Goal: Task Accomplishment & Management: Use online tool/utility

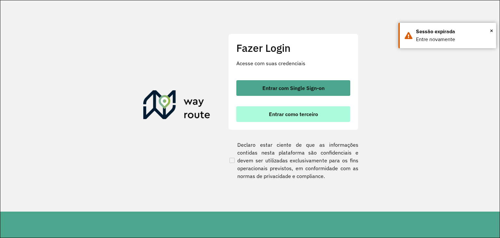
click at [263, 119] on button "Entrar como terceiro" at bounding box center [294, 114] width 114 height 16
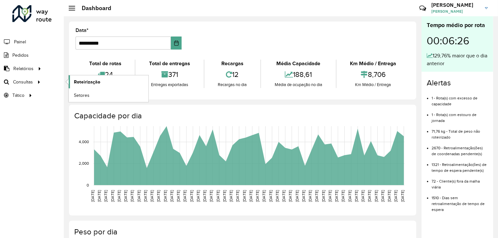
click at [71, 80] on link "Roteirização" at bounding box center [109, 81] width 80 height 13
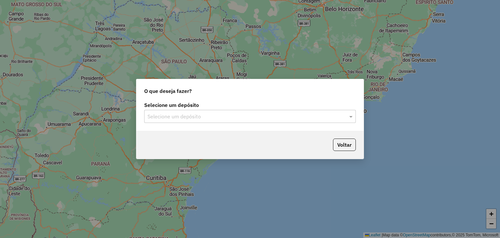
click at [177, 123] on div "Selecione um depósito Selecione um depósito" at bounding box center [250, 115] width 227 height 31
click at [174, 116] on input "text" at bounding box center [244, 117] width 192 height 8
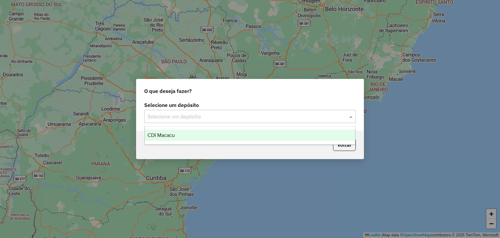
click at [174, 136] on span "CDI Macacu" at bounding box center [161, 135] width 27 height 6
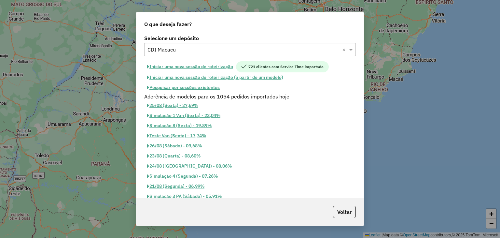
click at [182, 89] on button "Pesquisar por sessões existentes" at bounding box center [183, 87] width 79 height 10
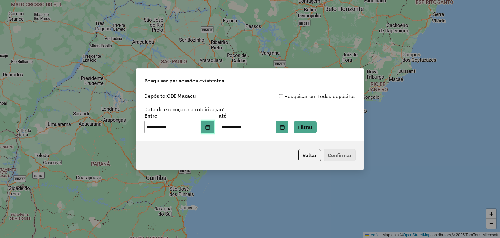
click at [208, 126] on button "Choose Date" at bounding box center [208, 127] width 12 height 13
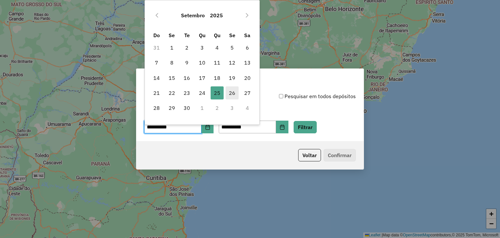
click at [232, 94] on span "26" at bounding box center [232, 92] width 13 height 13
type input "**********"
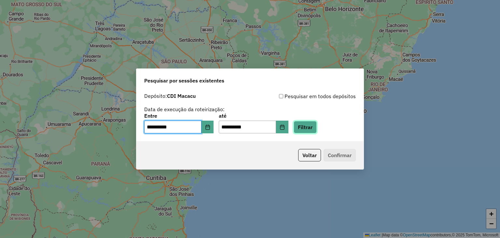
click at [311, 129] on button "Filtrar" at bounding box center [305, 127] width 23 height 12
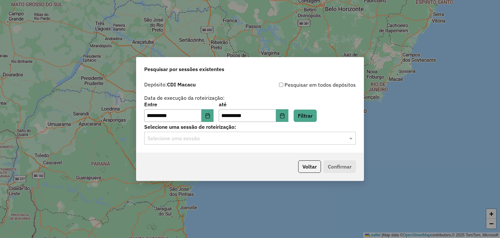
click at [252, 137] on input "text" at bounding box center [244, 139] width 192 height 8
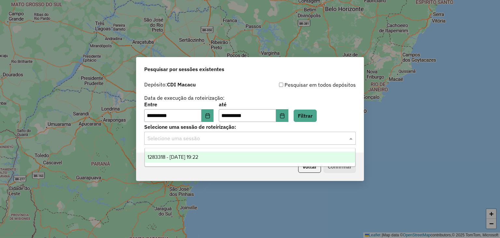
click at [256, 160] on div "1283318 - 26/09/2025 19:22" at bounding box center [250, 156] width 211 height 11
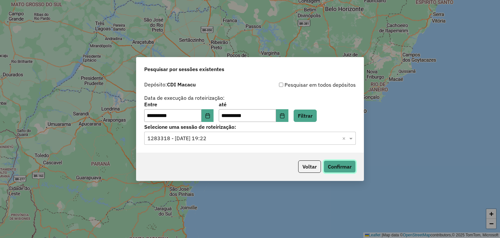
click at [337, 166] on button "Confirmar" at bounding box center [340, 166] width 32 height 12
click at [338, 162] on button "Confirmar" at bounding box center [340, 166] width 32 height 12
click at [339, 165] on button "Confirmar" at bounding box center [340, 166] width 32 height 12
click at [314, 121] on button "Filtrar" at bounding box center [305, 115] width 23 height 12
click at [339, 170] on button "Confirmar" at bounding box center [340, 166] width 32 height 12
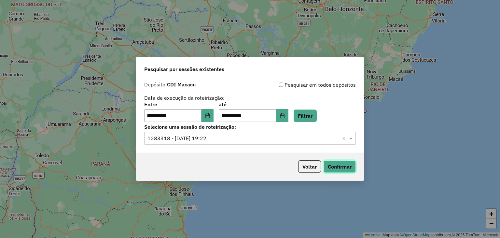
click at [347, 161] on button "Confirmar" at bounding box center [340, 166] width 32 height 12
click at [311, 119] on button "Filtrar" at bounding box center [305, 115] width 23 height 12
click at [337, 165] on button "Confirmar" at bounding box center [340, 166] width 32 height 12
click at [317, 116] on button "Filtrar" at bounding box center [305, 115] width 23 height 12
click at [344, 165] on button "Confirmar" at bounding box center [340, 166] width 32 height 12
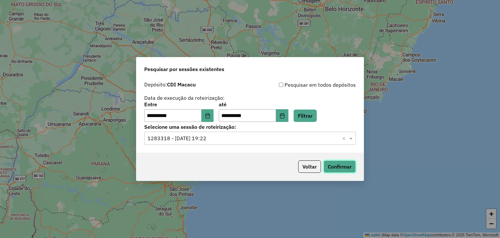
click at [351, 163] on button "Confirmar" at bounding box center [340, 166] width 32 height 12
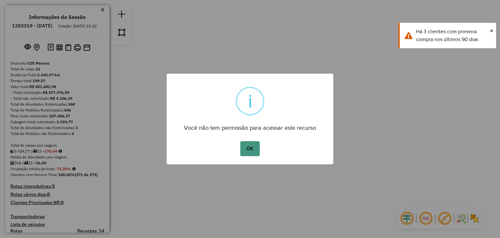
click at [248, 143] on button "OK" at bounding box center [249, 148] width 19 height 15
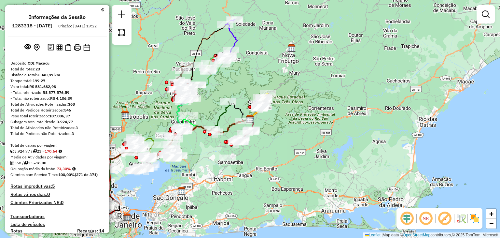
click at [473, 80] on div "Janela de atendimento Grade de atendimento Capacidade Transportadoras Veículos …" at bounding box center [250, 119] width 500 height 238
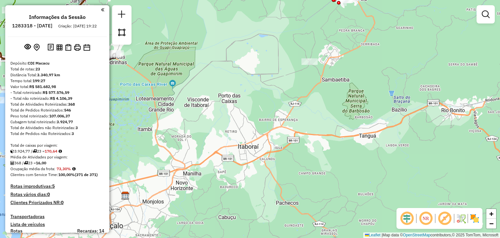
drag, startPoint x: 356, startPoint y: 82, endPoint x: 288, endPoint y: 187, distance: 125.2
click at [288, 187] on div "Janela de atendimento Grade de atendimento Capacidade Transportadoras Veículos …" at bounding box center [250, 119] width 500 height 238
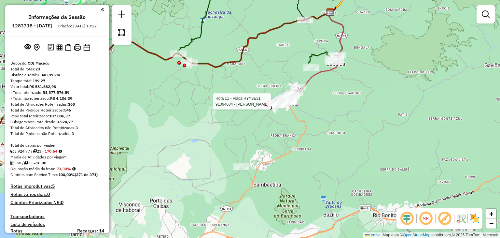
select select "**********"
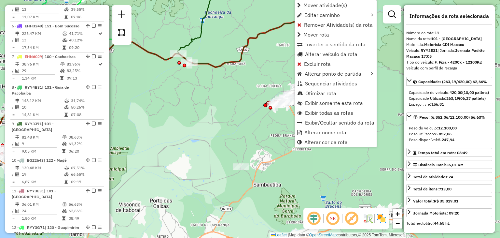
scroll to position [603, 0]
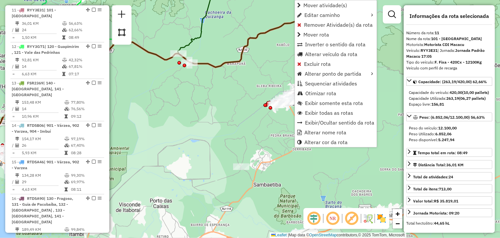
click at [252, 143] on div "Janela de atendimento Grade de atendimento Capacidade Transportadoras Veículos …" at bounding box center [250, 119] width 500 height 238
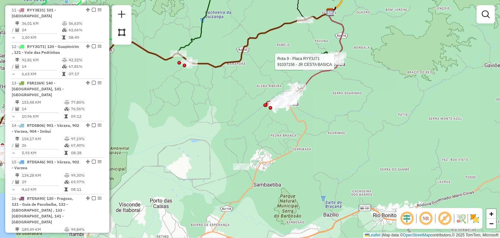
select select "**********"
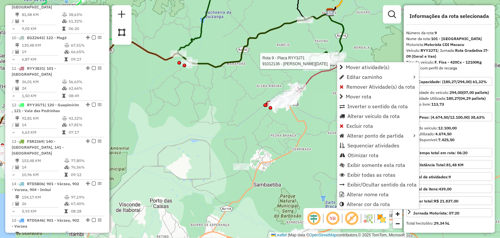
scroll to position [542, 0]
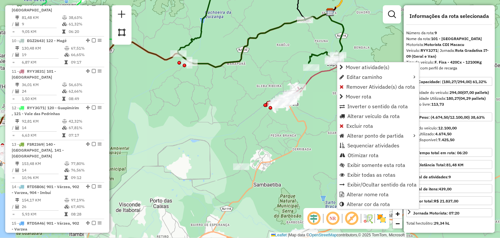
click at [280, 66] on div "Janela de atendimento Grade de atendimento Capacidade Transportadoras Veículos …" at bounding box center [250, 119] width 500 height 238
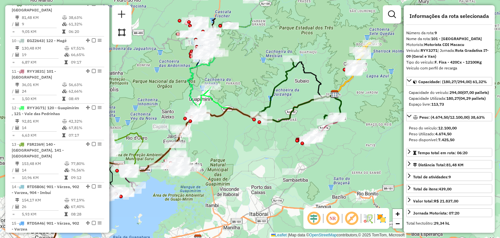
drag, startPoint x: 205, startPoint y: 149, endPoint x: 259, endPoint y: 174, distance: 60.2
click at [246, 191] on div "Janela de atendimento Grade de atendimento Capacidade Transportadoras Veículos …" at bounding box center [250, 119] width 500 height 238
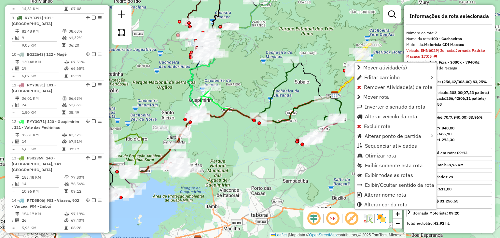
scroll to position [475, 0]
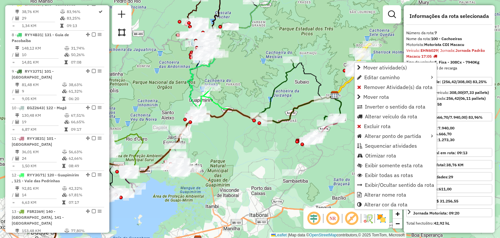
click at [322, 68] on div "Janela de atendimento Grade de atendimento Capacidade Transportadoras Veículos …" at bounding box center [250, 119] width 500 height 238
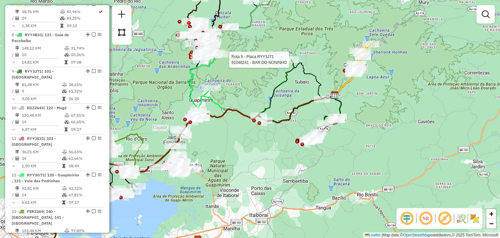
select select "**********"
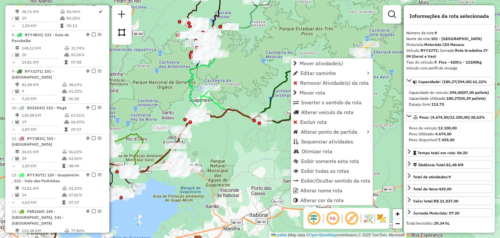
scroll to position [542, 0]
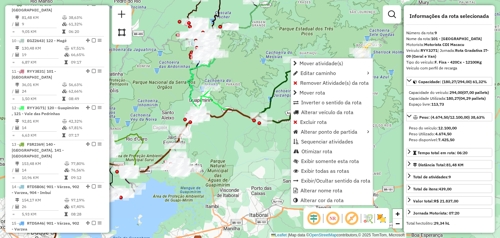
click at [231, 153] on div "Janela de atendimento Grade de atendimento Capacidade Transportadoras Veículos …" at bounding box center [250, 119] width 500 height 238
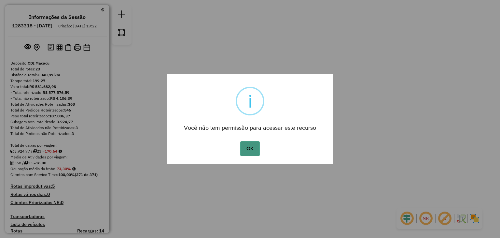
click at [254, 145] on button "OK" at bounding box center [249, 148] width 19 height 15
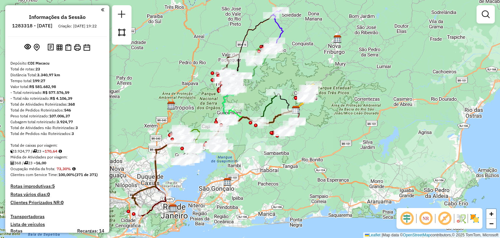
drag, startPoint x: 182, startPoint y: 189, endPoint x: 232, endPoint y: 176, distance: 51.8
click at [232, 178] on img at bounding box center [227, 182] width 8 height 8
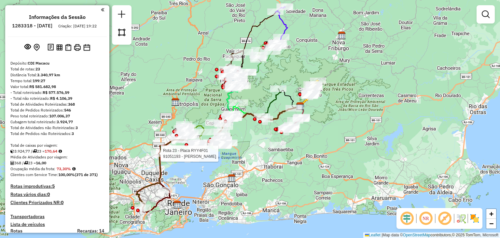
select select "**********"
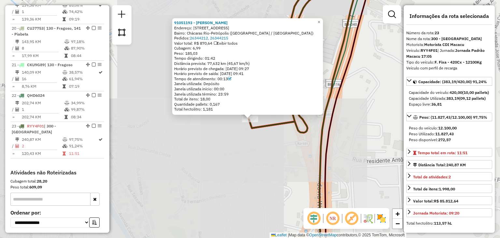
scroll to position [995, 0]
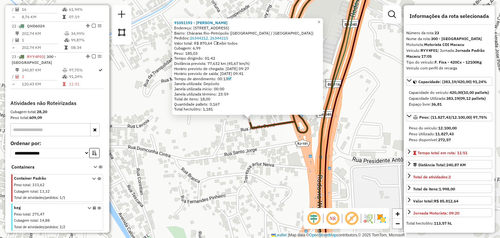
click at [244, 164] on div "91051193 - JEFERSON AMORIM Endereço: Rua da Fraternidade, 77 Bairro: Chácaras R…" at bounding box center [250, 119] width 500 height 238
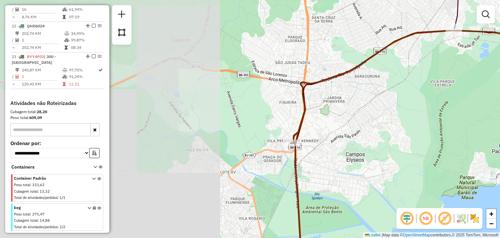
drag, startPoint x: 343, startPoint y: 154, endPoint x: 336, endPoint y: 154, distance: 7.2
click at [337, 154] on div "Janela de atendimento Grade de atendimento Capacidade Transportadoras Veículos …" at bounding box center [250, 119] width 500 height 238
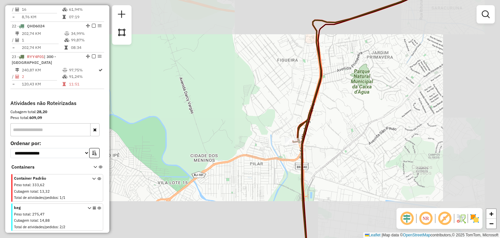
drag, startPoint x: 360, startPoint y: 148, endPoint x: 306, endPoint y: 134, distance: 55.3
click at [311, 137] on div "Janela de atendimento Grade de atendimento Capacidade Transportadoras Veículos …" at bounding box center [250, 119] width 500 height 238
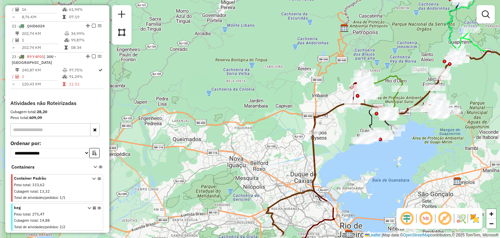
drag, startPoint x: 357, startPoint y: 135, endPoint x: 330, endPoint y: 137, distance: 27.8
click at [332, 137] on div "Janela de atendimento Grade de atendimento Capacidade Transportadoras Veículos …" at bounding box center [250, 119] width 500 height 238
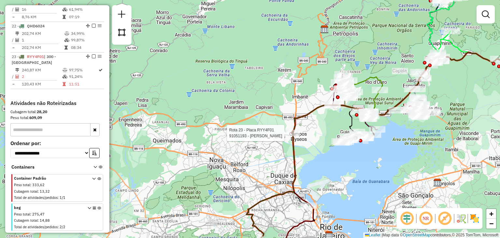
select select "**********"
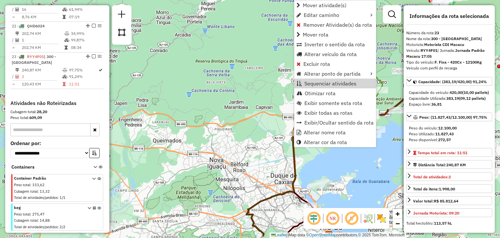
click at [271, 94] on div "Janela de atendimento Grade de atendimento Capacidade Transportadoras Veículos …" at bounding box center [250, 119] width 500 height 238
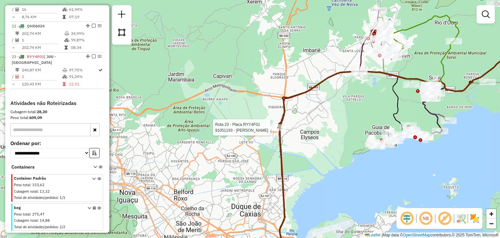
select select "**********"
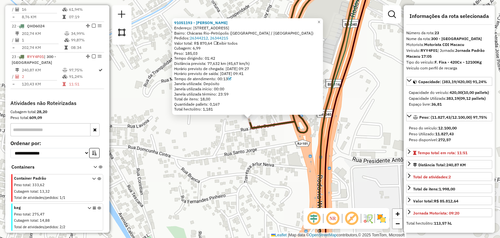
click at [321, 153] on icon at bounding box center [304, 118] width 111 height 285
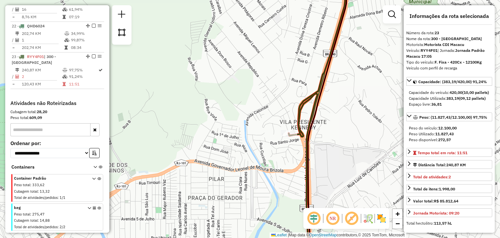
drag, startPoint x: 327, startPoint y: 144, endPoint x: 266, endPoint y: 124, distance: 64.1
click at [267, 124] on div "Janela de atendimento Grade de atendimento Capacidade Transportadoras Veículos …" at bounding box center [250, 119] width 500 height 238
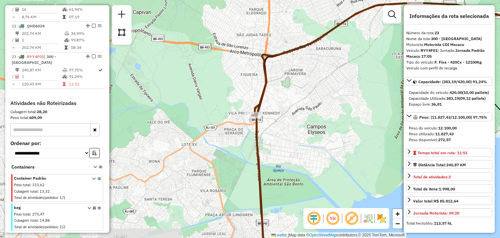
drag, startPoint x: 322, startPoint y: 138, endPoint x: 283, endPoint y: 120, distance: 42.7
click at [288, 123] on div "Janela de atendimento Grade de atendimento Capacidade Transportadoras Veículos …" at bounding box center [250, 119] width 500 height 238
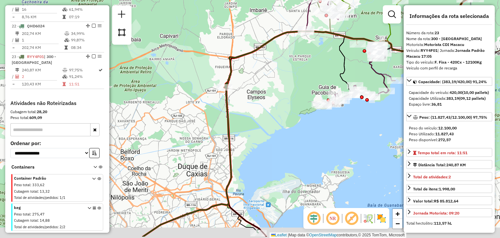
drag, startPoint x: 309, startPoint y: 136, endPoint x: 267, endPoint y: 81, distance: 68.9
click at [267, 92] on div "Janela de atendimento Grade de atendimento Capacidade Transportadoras Veículos …" at bounding box center [250, 119] width 500 height 238
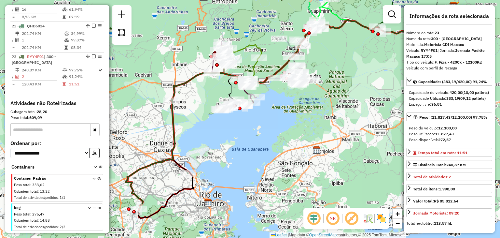
drag, startPoint x: 320, startPoint y: 132, endPoint x: 261, endPoint y: 155, distance: 63.0
click at [261, 155] on div "Janela de atendimento Grade de atendimento Capacidade Transportadoras Veículos …" at bounding box center [250, 119] width 500 height 238
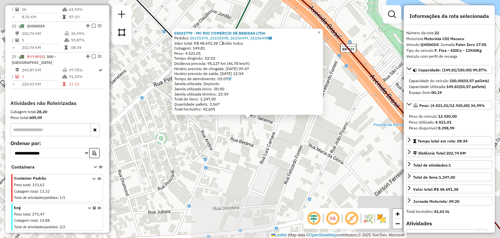
click at [221, 169] on div "55031779 - MC RIO COMERCIO DE BEBIDAS LTDA Pedidos: 26155393, 26155398, 2615649…" at bounding box center [250, 119] width 500 height 238
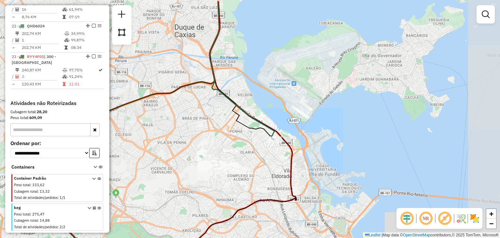
drag, startPoint x: 251, startPoint y: 58, endPoint x: 318, endPoint y: 151, distance: 115.0
click at [318, 150] on div "Janela de atendimento Grade de atendimento Capacidade Transportadoras Veículos …" at bounding box center [250, 119] width 500 height 238
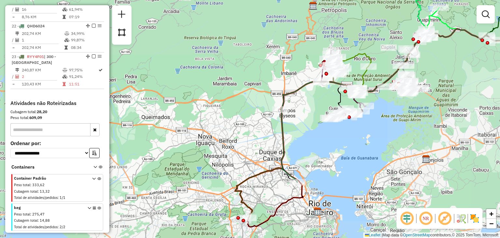
drag, startPoint x: 302, startPoint y: 155, endPoint x: 290, endPoint y: 165, distance: 16.0
click at [293, 162] on div "Janela de atendimento Grade de atendimento Capacidade Transportadoras Veículos …" at bounding box center [250, 119] width 500 height 238
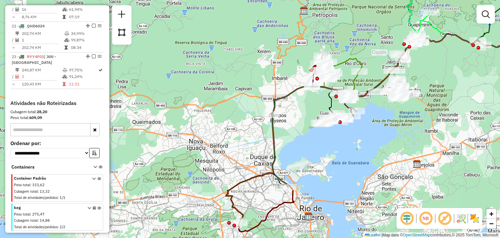
drag, startPoint x: 292, startPoint y: 154, endPoint x: 280, endPoint y: 145, distance: 14.9
click at [285, 151] on div "Janela de atendimento Grade de atendimento Capacidade Transportadoras Veículos …" at bounding box center [250, 119] width 500 height 238
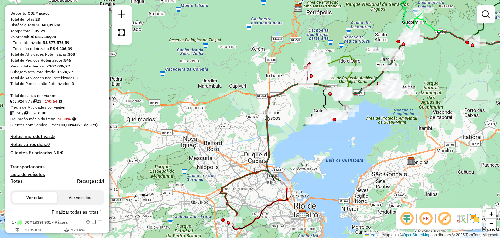
scroll to position [17, 0]
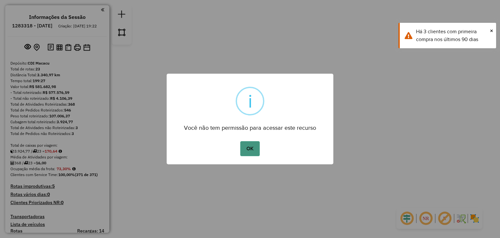
click at [245, 152] on button "OK" at bounding box center [249, 148] width 19 height 15
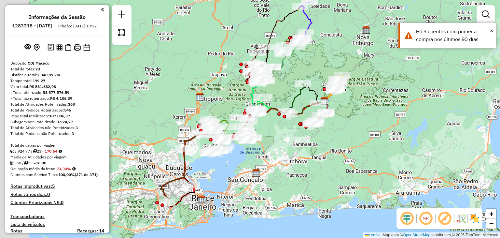
drag, startPoint x: 345, startPoint y: 113, endPoint x: 363, endPoint y: 105, distance: 19.4
click at [362, 106] on div "Janela de atendimento Grade de atendimento Capacidade Transportadoras Veículos …" at bounding box center [250, 119] width 500 height 238
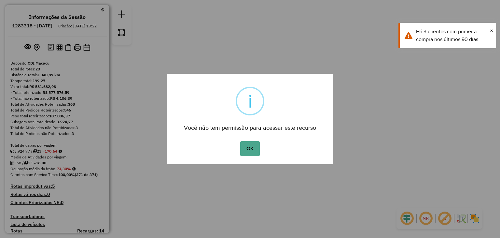
click at [247, 184] on div "× i Você não tem permissão para acessar este recurso OK No Cancel" at bounding box center [250, 119] width 500 height 238
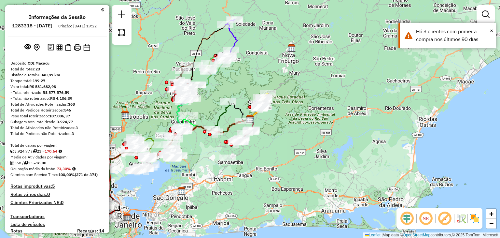
click at [252, 156] on div "Janela de atendimento Grade de atendimento Capacidade Transportadoras Veículos …" at bounding box center [250, 119] width 500 height 238
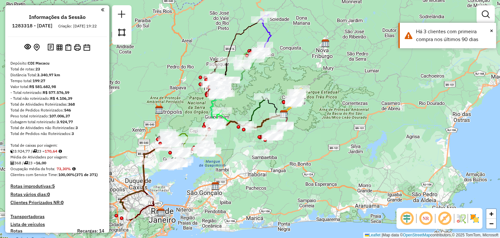
drag, startPoint x: 245, startPoint y: 183, endPoint x: 321, endPoint y: 172, distance: 76.1
click at [323, 172] on div "Janela de atendimento Grade de atendimento Capacidade Transportadoras Veículos …" at bounding box center [250, 119] width 500 height 238
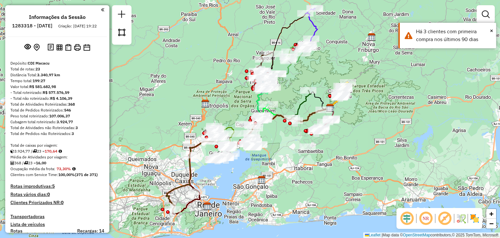
click at [307, 150] on div at bounding box center [308, 146] width 16 height 7
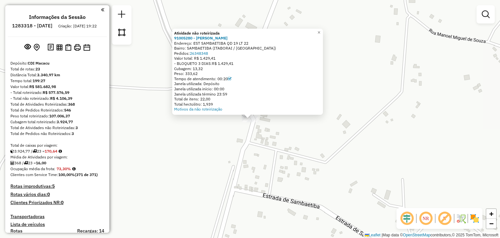
click at [334, 154] on div "Atividade não roteirizada 91005280 - CARLOS EDUARDO LOPES Endereço: EST SAMBAET…" at bounding box center [250, 119] width 500 height 238
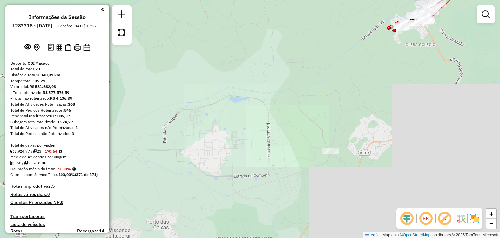
drag, startPoint x: 368, startPoint y: 148, endPoint x: 239, endPoint y: 166, distance: 130.3
click at [240, 166] on div "Janela de atendimento Grade de atendimento Capacidade Transportadoras Veículos …" at bounding box center [250, 119] width 500 height 238
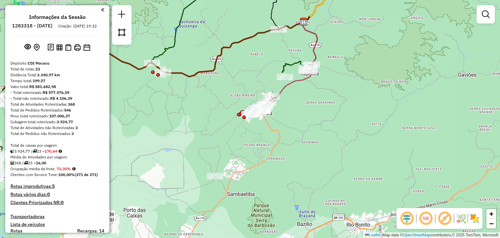
drag, startPoint x: 246, startPoint y: 150, endPoint x: 255, endPoint y: 158, distance: 12.2
click at [255, 158] on div "Janela de atendimento Grade de atendimento Capacidade Transportadoras Veículos …" at bounding box center [250, 119] width 500 height 238
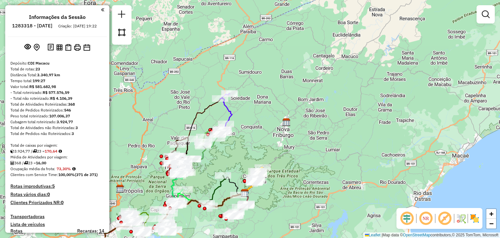
drag, startPoint x: 291, startPoint y: 82, endPoint x: 282, endPoint y: 133, distance: 51.5
click at [281, 134] on div "Janela de atendimento Grade de atendimento Capacidade Transportadoras Veículos …" at bounding box center [250, 119] width 500 height 238
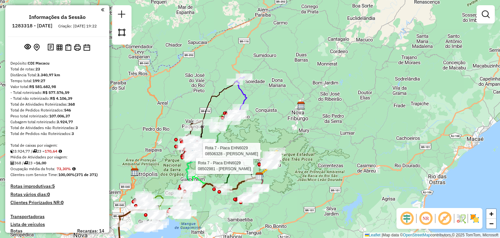
click at [164, 159] on div "Rota 7 - Placa EHN6029 08506328 - MICHELLE DEL NEGRO P Rota 7 - Placa EHN6029 0…" at bounding box center [250, 119] width 500 height 238
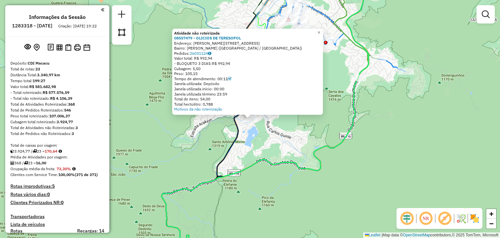
click at [277, 152] on div "Atividade não roteirizada 08557479 - OLICIOS DE TERESOPOL Endereço: R CASTRO AL…" at bounding box center [250, 119] width 500 height 238
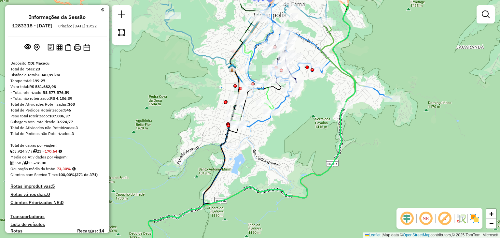
drag, startPoint x: 303, startPoint y: 130, endPoint x: 266, endPoint y: 212, distance: 89.8
click at [266, 212] on div "Janela de atendimento Grade de atendimento Capacidade Transportadoras Veículos …" at bounding box center [250, 119] width 500 height 238
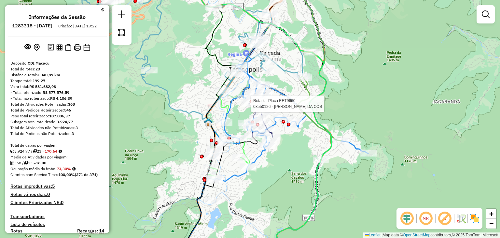
select select "**********"
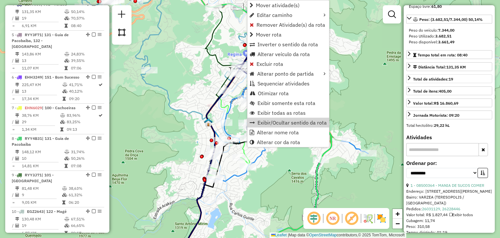
scroll to position [130, 0]
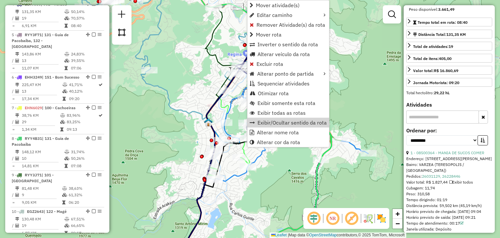
click at [356, 71] on div "Janela de atendimento Grade de atendimento Capacidade Transportadoras Veículos …" at bounding box center [250, 119] width 500 height 238
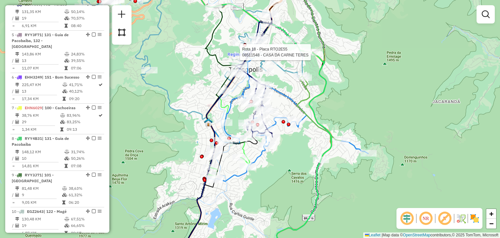
select select "**********"
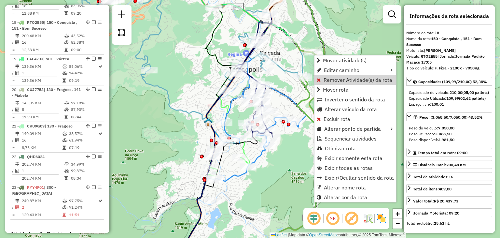
scroll to position [163, 0]
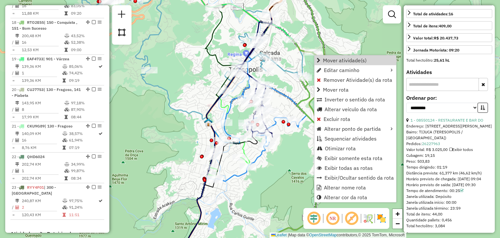
click at [344, 25] on div "Janela de atendimento Grade de atendimento Capacidade Transportadoras Veículos …" at bounding box center [250, 119] width 500 height 238
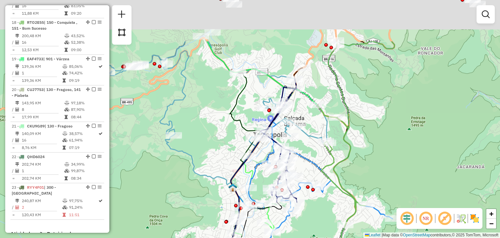
drag, startPoint x: 366, startPoint y: 87, endPoint x: 374, endPoint y: 136, distance: 49.5
click at [381, 137] on div "Janela de atendimento Grade de atendimento Capacidade Transportadoras Veículos …" at bounding box center [250, 119] width 500 height 238
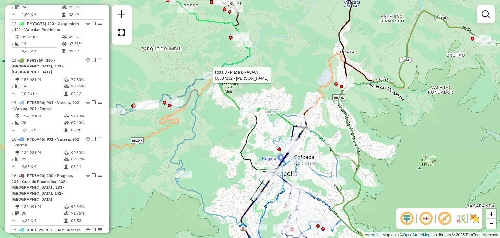
select select "**********"
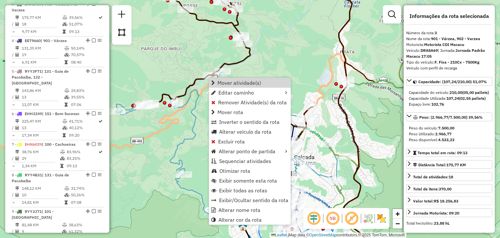
scroll to position [130, 0]
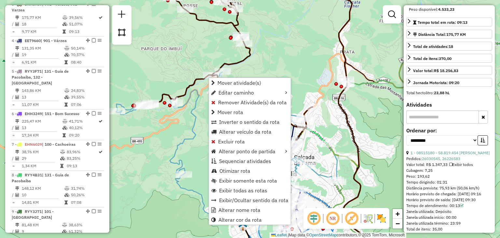
click at [169, 47] on div "Janela de atendimento Grade de atendimento Capacidade Transportadoras Veículos …" at bounding box center [250, 119] width 500 height 238
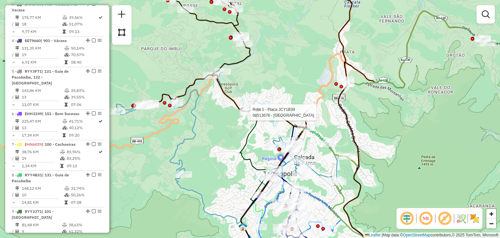
select select "**********"
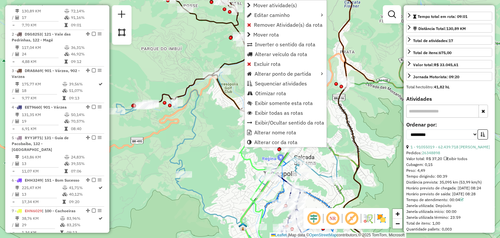
click at [231, 167] on div "Janela de atendimento Grade de atendimento Capacidade Transportadoras Veículos …" at bounding box center [250, 119] width 500 height 238
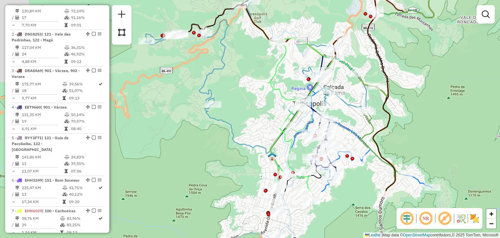
drag, startPoint x: 246, startPoint y: 154, endPoint x: 260, endPoint y: 113, distance: 43.3
click at [260, 116] on div "Janela de atendimento Grade de atendimento Capacidade Transportadoras Veículos …" at bounding box center [250, 119] width 500 height 238
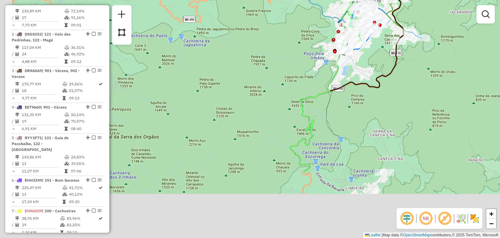
drag, startPoint x: 274, startPoint y: 187, endPoint x: 352, endPoint y: 81, distance: 131.4
click at [352, 81] on div "Janela de atendimento Grade de atendimento Capacidade Transportadoras Veículos …" at bounding box center [250, 119] width 500 height 238
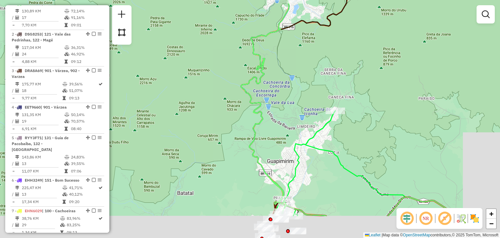
drag, startPoint x: 362, startPoint y: 145, endPoint x: 300, endPoint y: 96, distance: 78.9
click at [301, 96] on div "Janela de atendimento Grade de atendimento Capacidade Transportadoras Veículos …" at bounding box center [250, 119] width 500 height 238
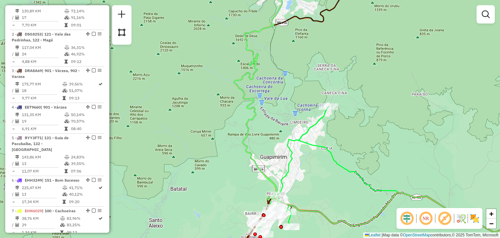
drag, startPoint x: 309, startPoint y: 170, endPoint x: 315, endPoint y: 130, distance: 40.0
click at [315, 130] on div "Janela de atendimento Grade de atendimento Capacidade Transportadoras Veículos …" at bounding box center [250, 119] width 500 height 238
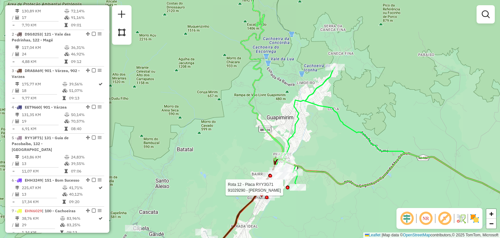
select select "**********"
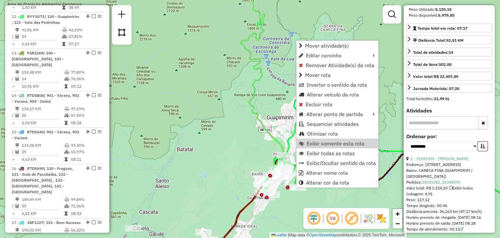
click at [231, 105] on div "Janela de atendimento Grade de atendimento Capacidade Transportadoras Veículos …" at bounding box center [250, 119] width 500 height 238
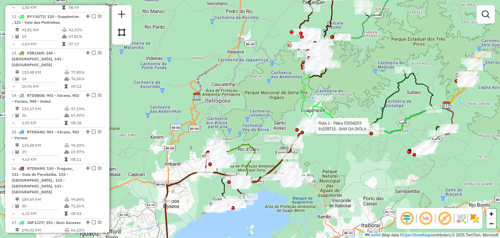
select select "**********"
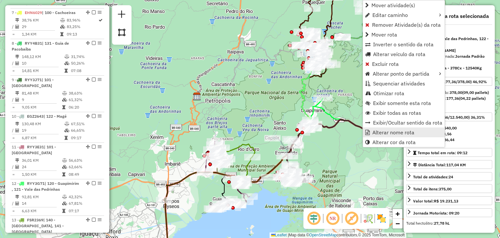
scroll to position [298, 0]
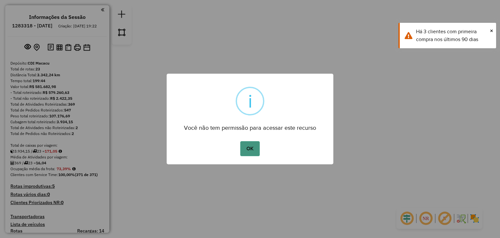
click at [259, 141] on button "OK" at bounding box center [249, 148] width 19 height 15
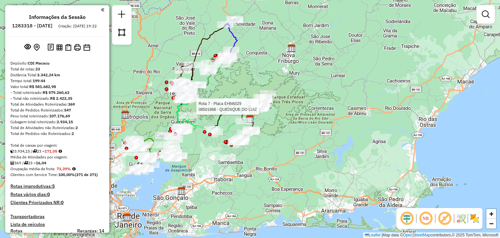
select select "**********"
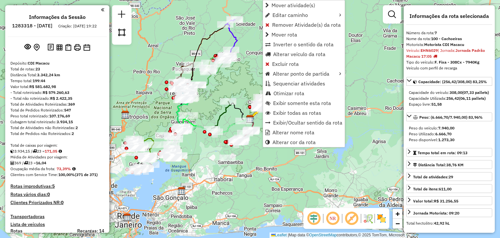
scroll to position [475, 0]
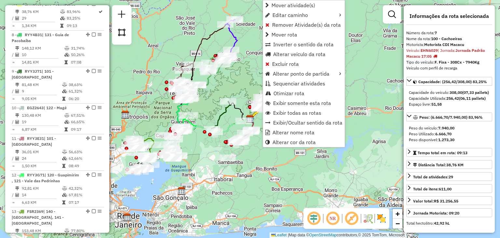
click at [239, 94] on div "Rota 7 - Placa EHN6029 08502981 - VALERIA FADUL FALCAO Rota 7 - Placa EHN6029 0…" at bounding box center [250, 119] width 500 height 238
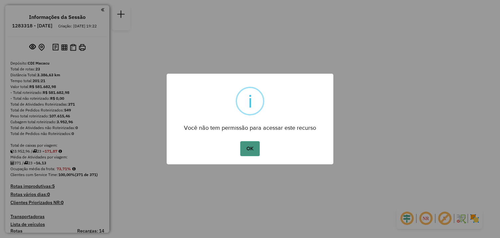
click at [252, 143] on button "OK" at bounding box center [249, 148] width 19 height 15
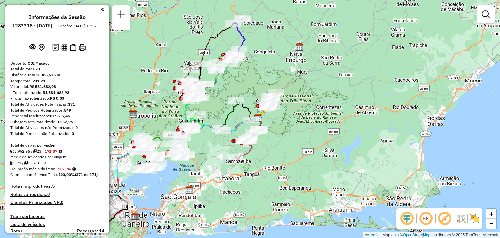
drag, startPoint x: 215, startPoint y: 187, endPoint x: 234, endPoint y: 185, distance: 19.3
click at [234, 185] on div "Janela de atendimento Grade de atendimento Capacidade Transportadoras Veículos …" at bounding box center [250, 119] width 500 height 238
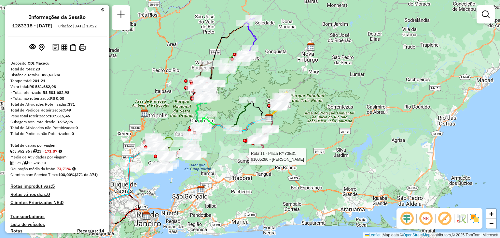
select select "**********"
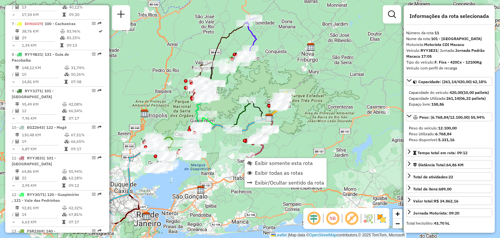
scroll to position [590, 0]
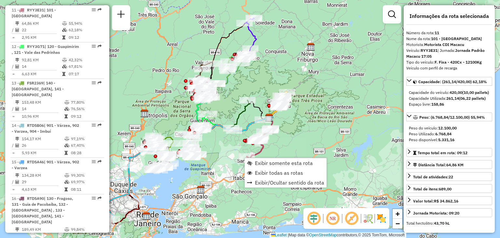
click at [293, 126] on div "Rota 11 - Placa RYY3E31 91094604 - [PERSON_NAME] COU Janela de atendimento Grad…" at bounding box center [250, 119] width 500 height 238
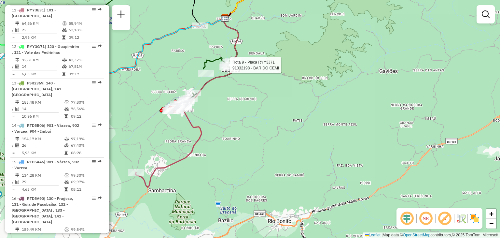
select select "**********"
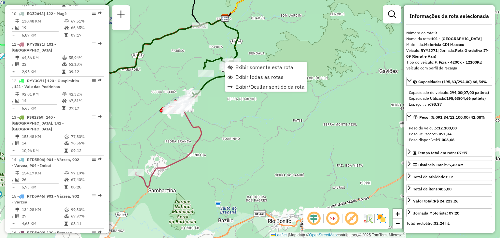
scroll to position [529, 0]
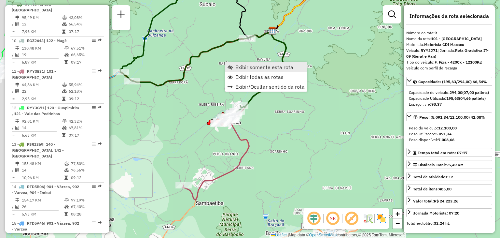
drag, startPoint x: 181, startPoint y: 42, endPoint x: 259, endPoint y: 66, distance: 81.3
click at [258, 65] on hb-router-mapa "Exibir somente esta rota Exibir todas as rotas Exibir/Ocultar sentido da rota I…" at bounding box center [250, 119] width 500 height 238
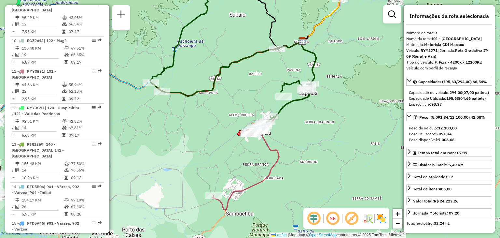
click at [227, 65] on icon at bounding box center [233, 50] width 166 height 148
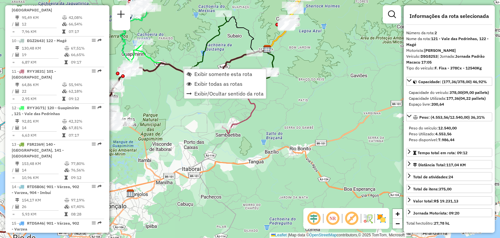
scroll to position [285, 0]
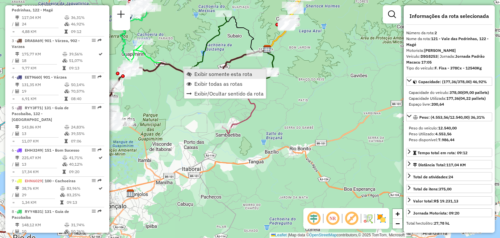
click at [198, 73] on span "Exibir somente esta rota" at bounding box center [223, 73] width 58 height 5
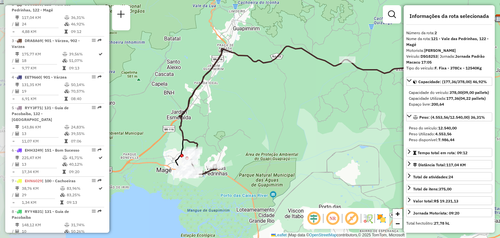
drag, startPoint x: 178, startPoint y: 93, endPoint x: 282, endPoint y: 58, distance: 109.2
click at [282, 58] on div "Janela de atendimento Grade de atendimento Capacidade Transportadoras Veículos …" at bounding box center [250, 119] width 500 height 238
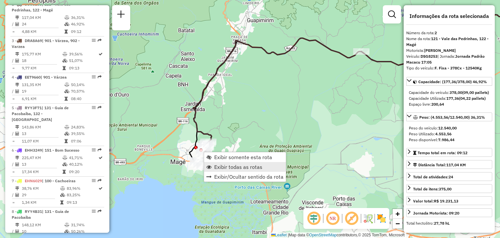
click at [227, 167] on span "Exibir todas as rotas" at bounding box center [238, 166] width 48 height 5
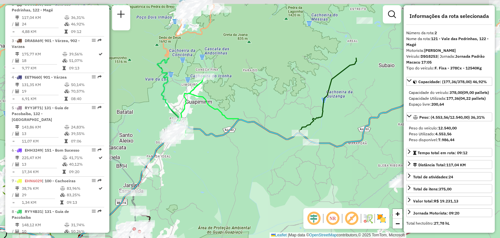
drag, startPoint x: 310, startPoint y: 98, endPoint x: 258, endPoint y: 165, distance: 85.0
click at [258, 165] on div "Janela de atendimento Grade de atendimento Capacidade Transportadoras Veículos …" at bounding box center [250, 119] width 500 height 238
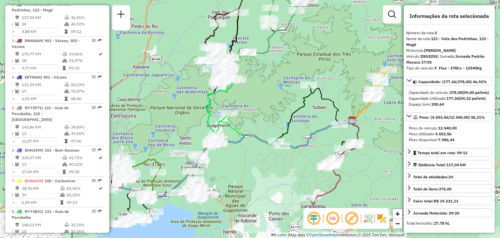
drag, startPoint x: 307, startPoint y: 168, endPoint x: 308, endPoint y: 157, distance: 11.2
click at [308, 157] on div "Janela de atendimento Grade de atendimento Capacidade Transportadoras Veículos …" at bounding box center [250, 119] width 500 height 238
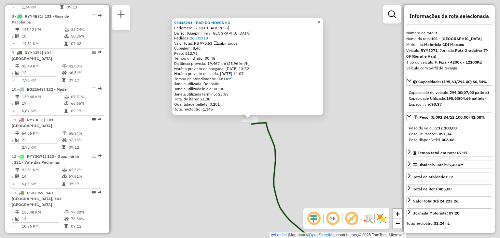
scroll to position [529, 0]
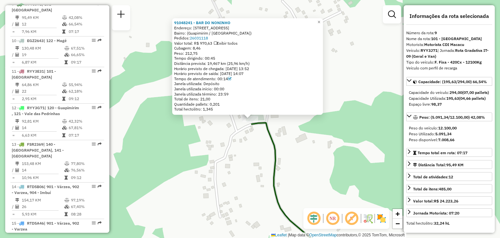
click at [283, 160] on div "91048241 - BAR DO NONINHO Endereço: Estrada do Limoeiro, 280 Bairro: (Guapimiri…" at bounding box center [250, 119] width 500 height 238
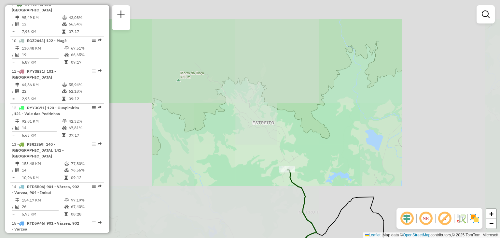
drag, startPoint x: 323, startPoint y: 193, endPoint x: 327, endPoint y: 64, distance: 129.1
click at [326, 72] on div "Janela de atendimento Grade de atendimento Capacidade Transportadoras Veículos …" at bounding box center [250, 119] width 500 height 238
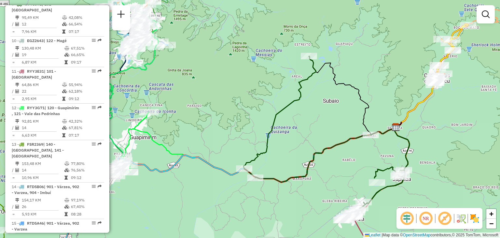
drag, startPoint x: 330, startPoint y: 76, endPoint x: 323, endPoint y: 72, distance: 7.3
click at [323, 72] on div "Janela de atendimento Grade de atendimento Capacidade Transportadoras Veículos …" at bounding box center [250, 119] width 500 height 238
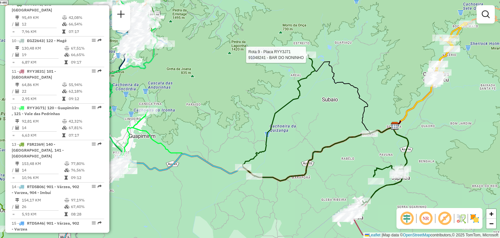
select select "**********"
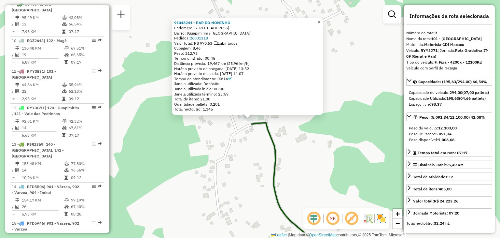
click at [267, 151] on div "91048241 - BAR DO NONINHO Endereço: Estrada do Limoeiro, 280 Bairro: (Guapimiri…" at bounding box center [250, 119] width 500 height 238
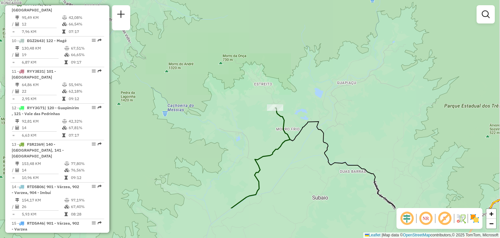
drag, startPoint x: 393, startPoint y: 153, endPoint x: 339, endPoint y: 23, distance: 140.2
click at [339, 23] on div "Janela de atendimento Grade de atendimento Capacidade Transportadoras Veículos …" at bounding box center [250, 119] width 500 height 238
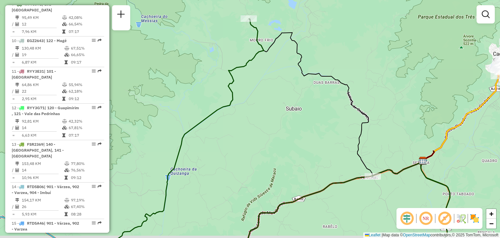
drag, startPoint x: 350, startPoint y: 86, endPoint x: 342, endPoint y: 20, distance: 66.9
click at [344, 12] on div "Janela de atendimento Grade de atendimento Capacidade Transportadoras Veículos …" at bounding box center [250, 119] width 500 height 238
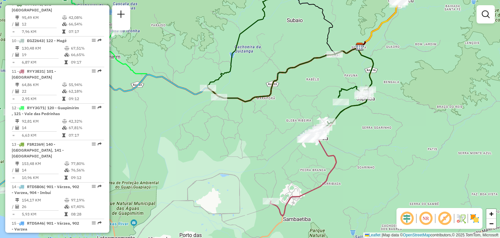
drag, startPoint x: 346, startPoint y: 185, endPoint x: 311, endPoint y: 115, distance: 78.5
click at [311, 115] on div "Janela de atendimento Grade de atendimento Capacidade Transportadoras Veículos …" at bounding box center [250, 119] width 500 height 238
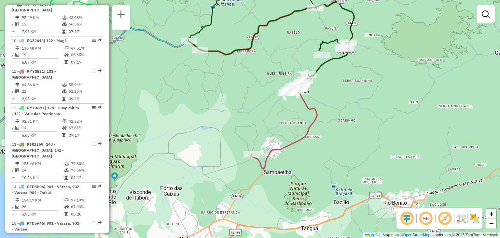
drag, startPoint x: 208, startPoint y: 124, endPoint x: 258, endPoint y: 118, distance: 49.6
click at [246, 120] on div "Rota 11 - Placa RYY3E31 91032948 - BAR DO CEIL Rota 11 - Placa RYY3E31 91094601…" at bounding box center [250, 119] width 500 height 238
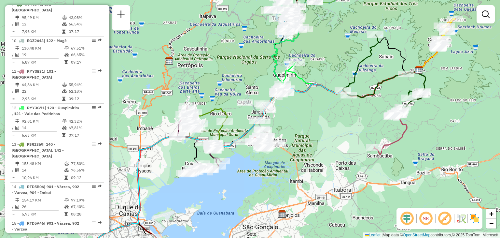
drag, startPoint x: 246, startPoint y: 118, endPoint x: 318, endPoint y: 128, distance: 72.7
click at [318, 128] on div "Janela de atendimento Grade de atendimento Capacidade Transportadoras Veículos …" at bounding box center [250, 119] width 500 height 238
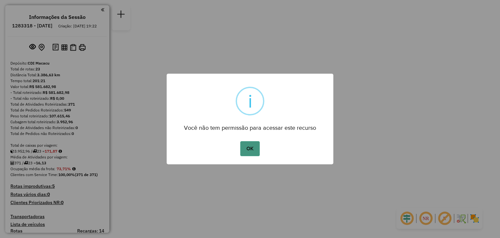
click at [244, 142] on button "OK" at bounding box center [249, 148] width 19 height 15
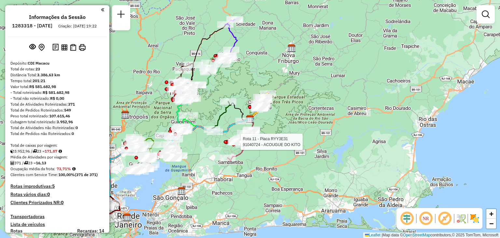
select select "**********"
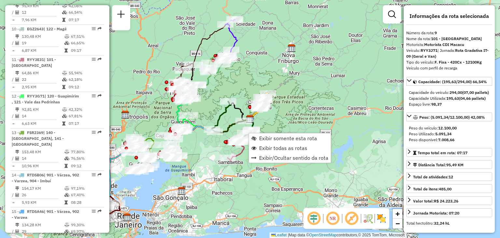
scroll to position [529, 0]
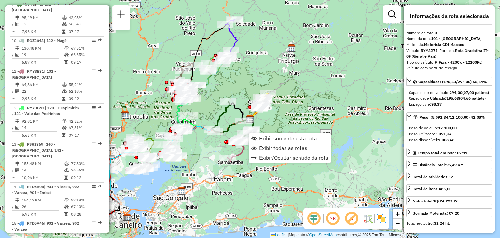
click at [284, 120] on div "Janela de atendimento Grade de atendimento Capacidade Transportadoras Veículos …" at bounding box center [250, 119] width 500 height 238
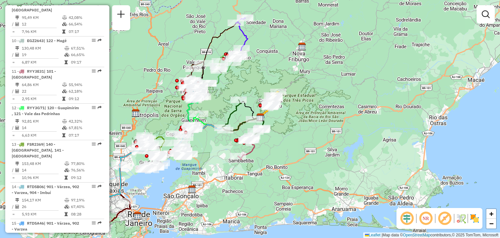
drag, startPoint x: 204, startPoint y: 171, endPoint x: 262, endPoint y: 160, distance: 59.1
click at [261, 160] on div "Janela de atendimento Grade de atendimento Capacidade Transportadoras Veículos …" at bounding box center [250, 119] width 500 height 238
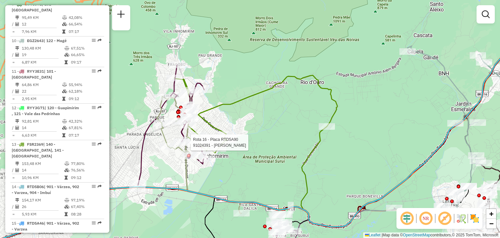
click at [219, 108] on icon at bounding box center [256, 114] width 163 height 78
select select "**********"
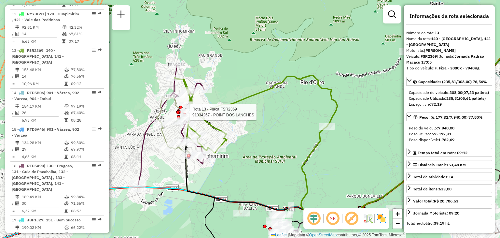
scroll to position [663, 0]
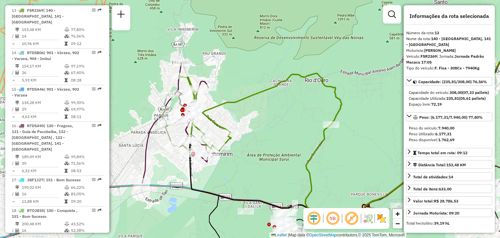
drag, startPoint x: 291, startPoint y: 179, endPoint x: 266, endPoint y: 88, distance: 94.9
click at [267, 89] on div "Rota 20 - Placa CUJ7753 91020140 - CLEITON BEZERRA DA C Rota 13 - Placa FSR2369…" at bounding box center [250, 119] width 500 height 238
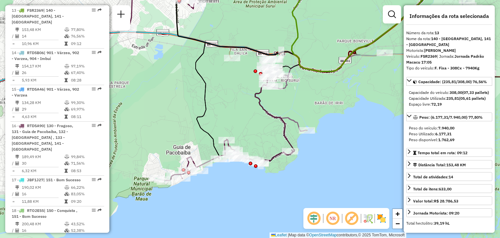
drag, startPoint x: 194, startPoint y: 136, endPoint x: 203, endPoint y: 115, distance: 22.6
click at [203, 114] on icon at bounding box center [339, 38] width 286 height 239
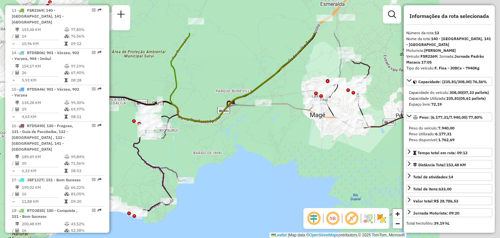
drag, startPoint x: 370, startPoint y: 94, endPoint x: 143, endPoint y: 173, distance: 240.3
click at [143, 173] on div "Janela de atendimento Grade de atendimento Capacidade Transportadoras Veículos …" at bounding box center [250, 119] width 500 height 238
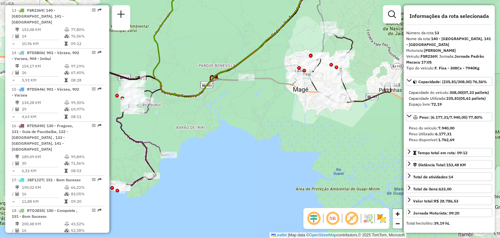
drag, startPoint x: 175, startPoint y: 176, endPoint x: 266, endPoint y: 124, distance: 104.0
click at [266, 124] on div "Janela de atendimento Grade de atendimento Capacidade Transportadoras Veículos …" at bounding box center [250, 119] width 500 height 238
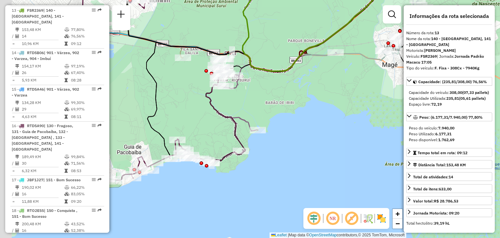
drag, startPoint x: 251, startPoint y: 158, endPoint x: 341, endPoint y: 133, distance: 93.7
click at [341, 133] on div "Janela de atendimento Grade de atendimento Capacidade Transportadoras Veículos …" at bounding box center [250, 119] width 500 height 238
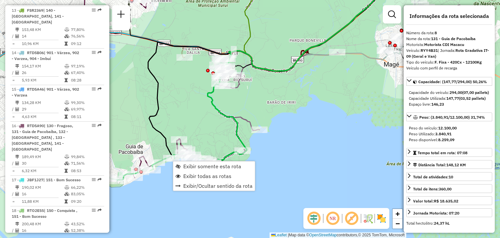
scroll to position [493, 0]
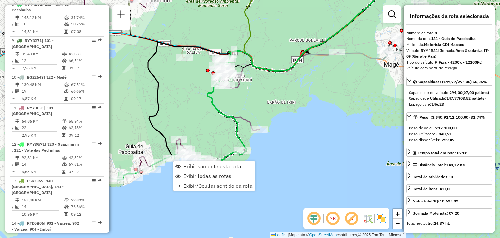
click at [296, 108] on div "Rota 16 - Placa RTD5A90 91024248 - [PERSON_NAME] Rota 8 - Placa RYY4B31 9101877…" at bounding box center [250, 119] width 500 height 238
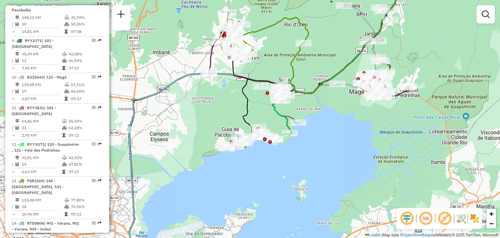
drag, startPoint x: 343, startPoint y: 108, endPoint x: 340, endPoint y: 120, distance: 12.5
click at [340, 120] on div "Janela de atendimento Grade de atendimento Capacidade Transportadoras Veículos …" at bounding box center [250, 119] width 500 height 238
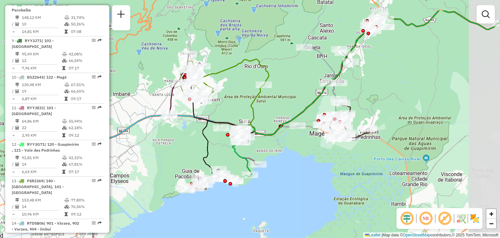
drag, startPoint x: 350, startPoint y: 114, endPoint x: 290, endPoint y: 159, distance: 74.9
click at [295, 156] on div "Janela de atendimento Grade de atendimento Capacidade Transportadoras Veículos …" at bounding box center [250, 119] width 500 height 238
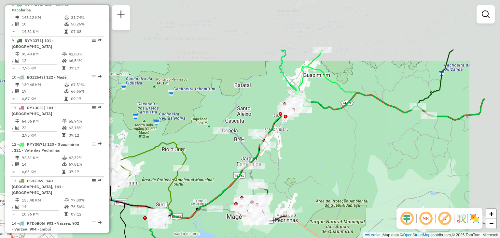
drag, startPoint x: 380, startPoint y: 86, endPoint x: 312, endPoint y: 148, distance: 91.3
click at [309, 163] on div "Janela de atendimento Grade de atendimento Capacidade Transportadoras Veículos …" at bounding box center [250, 119] width 500 height 238
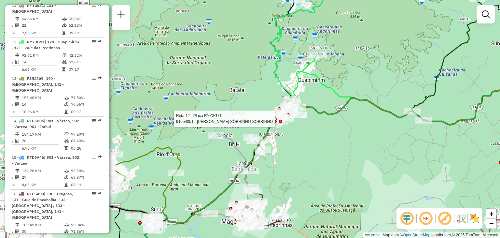
select select "**********"
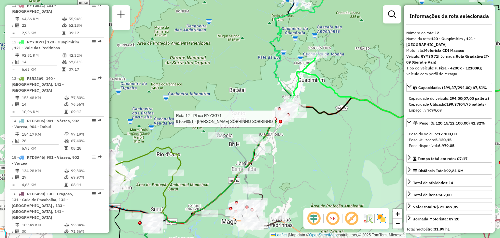
scroll to position [620, 0]
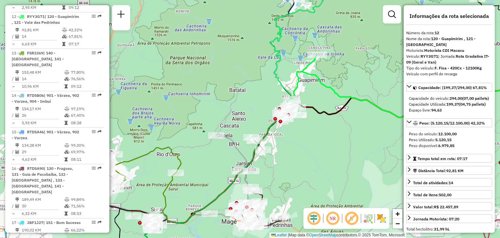
click at [330, 127] on div "Rota 12 - Placa RYY3G71 91054051 - [PERSON_NAME] SOBRINHO SOBRINHO [PERSON_NAME…" at bounding box center [250, 119] width 500 height 238
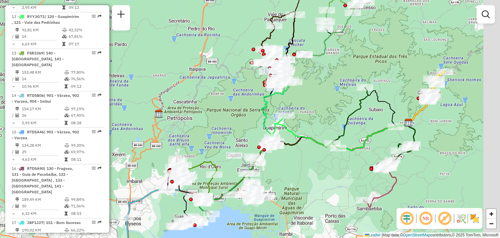
drag, startPoint x: 363, startPoint y: 99, endPoint x: 283, endPoint y: 142, distance: 90.9
click at [283, 142] on div "Janela de atendimento Grade de atendimento Capacidade Transportadoras Veículos …" at bounding box center [250, 119] width 500 height 238
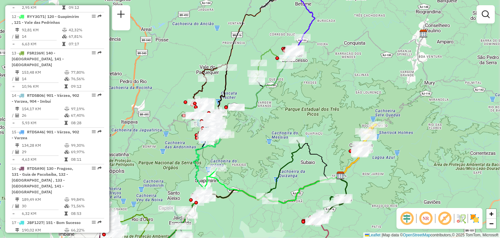
drag, startPoint x: 380, startPoint y: 72, endPoint x: 365, endPoint y: 93, distance: 26.1
click at [365, 93] on div "Janela de atendimento Grade de atendimento Capacidade Transportadoras Veículos …" at bounding box center [250, 119] width 500 height 238
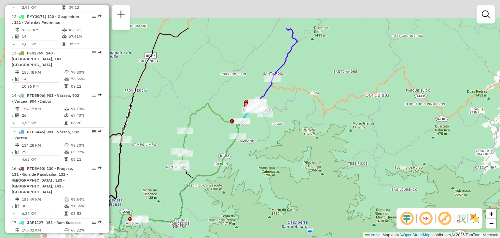
drag, startPoint x: 266, startPoint y: 63, endPoint x: 268, endPoint y: 115, distance: 52.2
click at [271, 120] on div "Janela de atendimento Grade de atendimento Capacidade Transportadoras Veículos …" at bounding box center [250, 119] width 500 height 238
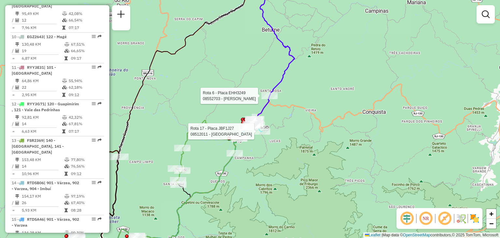
select select "**********"
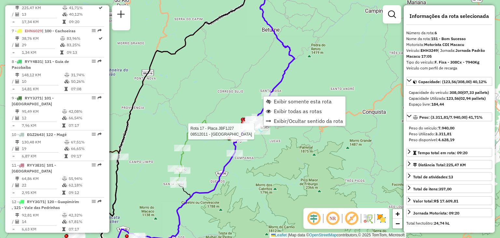
scroll to position [426, 0]
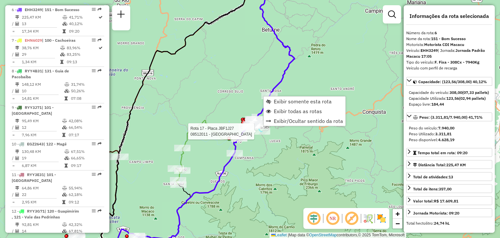
click at [263, 73] on div "Rota 17 - Placa JBF1J27 08512011 - CAMPO DO ESTRELINHA Rota 6 - Placa EHH3249 0…" at bounding box center [250, 119] width 500 height 238
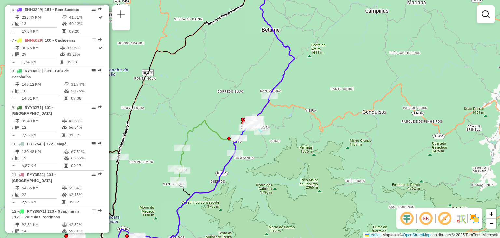
drag, startPoint x: 258, startPoint y: 67, endPoint x: 266, endPoint y: 82, distance: 16.9
click at [263, 76] on div "Janela de atendimento Grade de atendimento Capacidade Transportadoras Veículos …" at bounding box center [250, 119] width 500 height 238
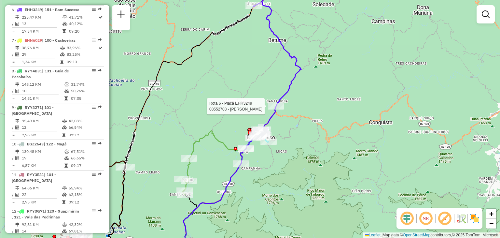
select select "**********"
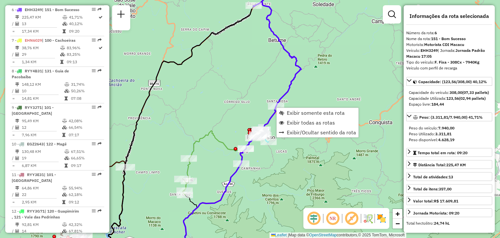
click at [254, 82] on div "Janela de atendimento Grade de atendimento Capacidade Transportadoras Veículos …" at bounding box center [250, 119] width 500 height 238
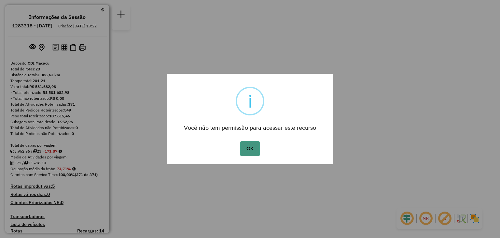
click at [250, 146] on button "OK" at bounding box center [249, 148] width 19 height 15
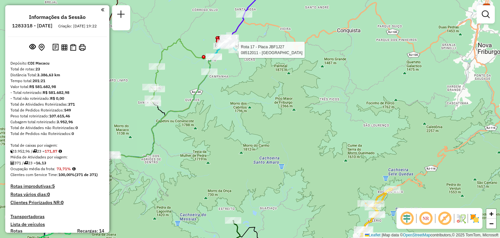
select select "**********"
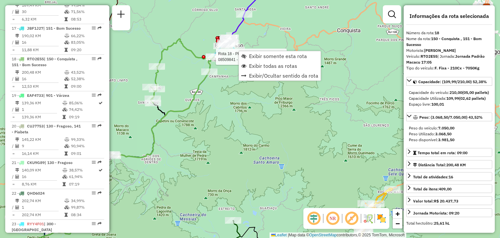
scroll to position [836, 0]
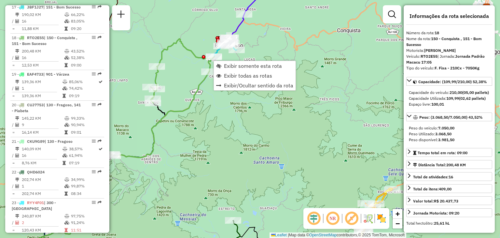
click at [195, 44] on div "Janela de atendimento Grade de atendimento Capacidade Transportadoras Veículos …" at bounding box center [250, 119] width 500 height 238
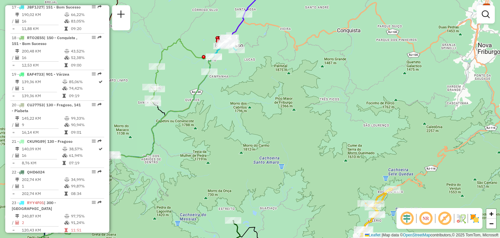
drag, startPoint x: 203, startPoint y: 37, endPoint x: 231, endPoint y: 83, distance: 53.5
click at [230, 84] on div "Janela de atendimento Grade de atendimento Capacidade Transportadoras Veículos …" at bounding box center [250, 119] width 500 height 238
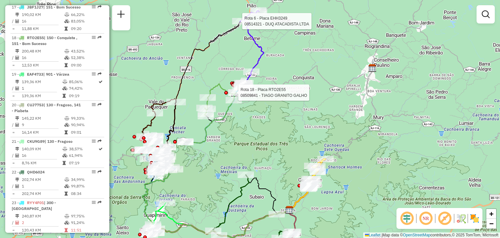
select select "**********"
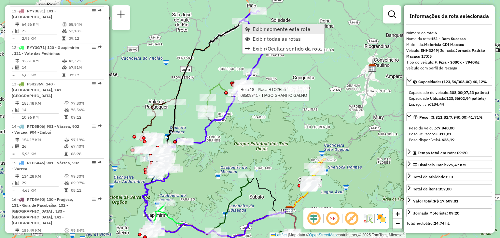
scroll to position [426, 0]
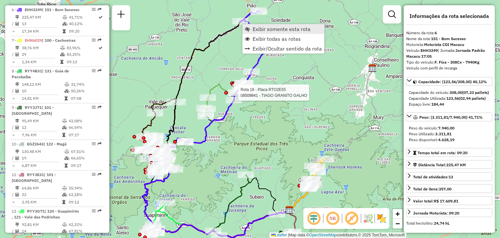
click at [256, 28] on span "Exibir somente esta rota" at bounding box center [282, 28] width 58 height 5
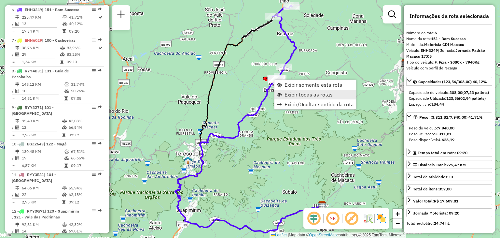
click at [286, 93] on span "Exibir todas as rotas" at bounding box center [309, 94] width 48 height 5
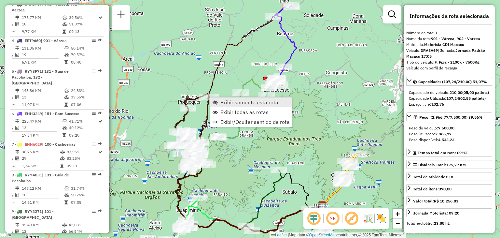
scroll to position [322, 0]
click at [227, 102] on span "Exibir somente esta rota" at bounding box center [250, 102] width 58 height 5
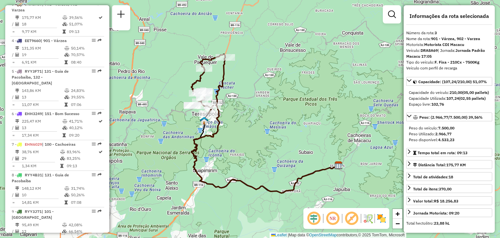
drag, startPoint x: 223, startPoint y: 130, endPoint x: 237, endPoint y: 134, distance: 15.1
click at [237, 134] on div "Janela de atendimento Grade de atendimento Capacidade Transportadoras Veículos …" at bounding box center [250, 119] width 500 height 238
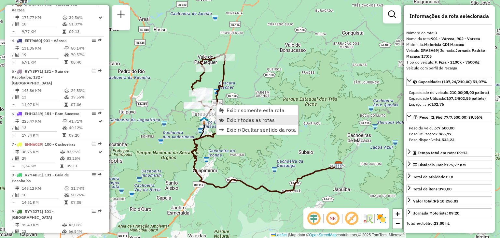
click at [233, 119] on span "Exibir todas as rotas" at bounding box center [251, 119] width 48 height 5
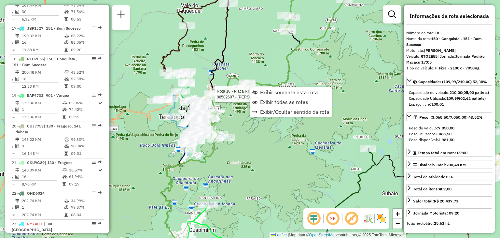
scroll to position [836, 0]
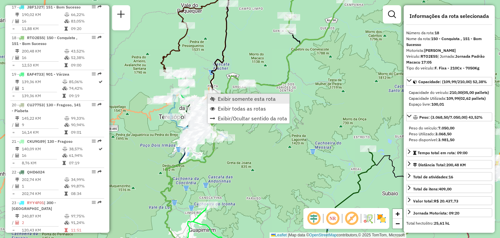
click at [219, 96] on span "Exibir somente esta rota" at bounding box center [247, 98] width 58 height 5
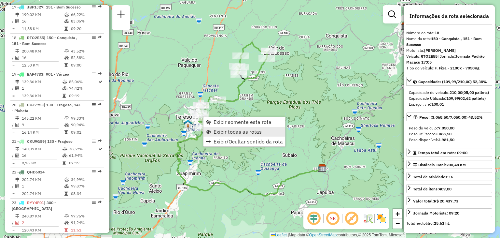
click at [227, 132] on span "Exibir todas as rotas" at bounding box center [238, 131] width 48 height 5
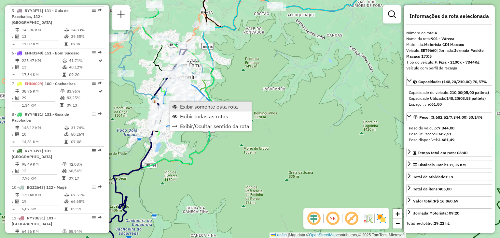
scroll to position [358, 0]
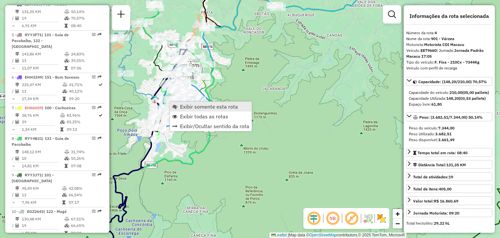
click at [190, 105] on span "Exibir somente esta rota" at bounding box center [209, 106] width 58 height 5
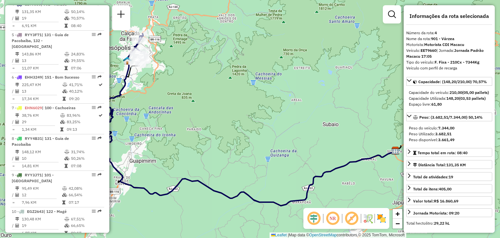
drag, startPoint x: 169, startPoint y: 86, endPoint x: 203, endPoint y: 117, distance: 45.9
click at [202, 115] on div "Janela de atendimento Grade de atendimento Capacidade Transportadoras Veículos …" at bounding box center [250, 119] width 500 height 238
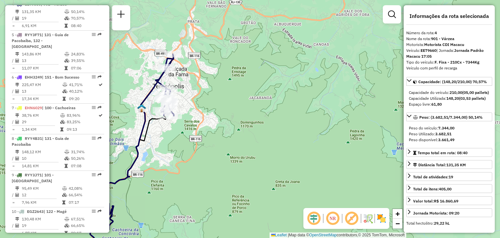
drag, startPoint x: 183, startPoint y: 103, endPoint x: 194, endPoint y: 106, distance: 11.5
click at [194, 106] on div "Janela de atendimento Grade de atendimento Capacidade Transportadoras Veículos …" at bounding box center [250, 119] width 500 height 238
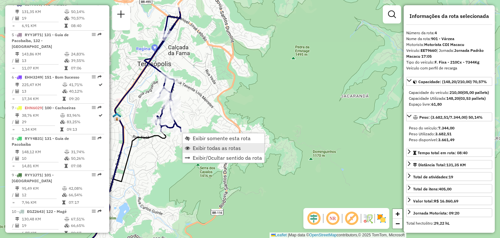
click at [207, 151] on span "Exibir todas as rotas" at bounding box center [217, 147] width 48 height 5
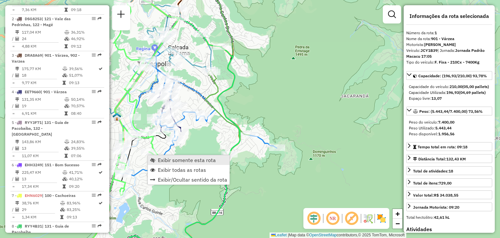
scroll to position [255, 0]
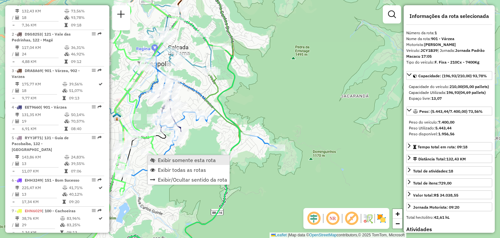
click at [167, 157] on span "Exibir somente esta rota" at bounding box center [187, 159] width 58 height 5
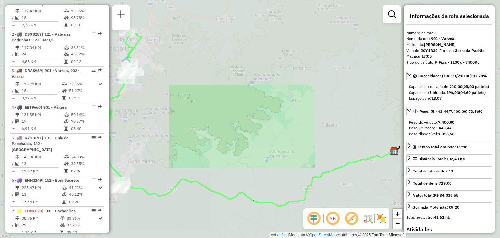
drag, startPoint x: 170, startPoint y: 164, endPoint x: 232, endPoint y: 194, distance: 68.8
click at [231, 194] on div "Janela de atendimento Grade de atendimento Capacidade Transportadoras Veículos …" at bounding box center [250, 119] width 500 height 238
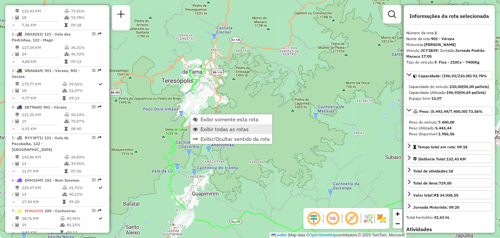
click at [221, 132] on span "Exibir todas as rotas" at bounding box center [225, 128] width 48 height 5
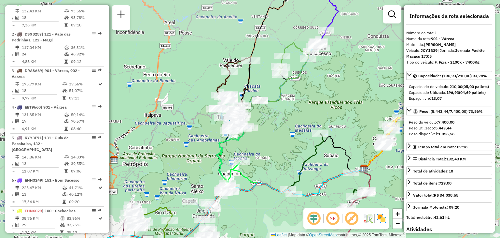
drag, startPoint x: 287, startPoint y: 168, endPoint x: 258, endPoint y: 150, distance: 35.2
click at [258, 150] on div "Janela de atendimento Grade de atendimento Capacidade Transportadoras Veículos …" at bounding box center [250, 119] width 500 height 238
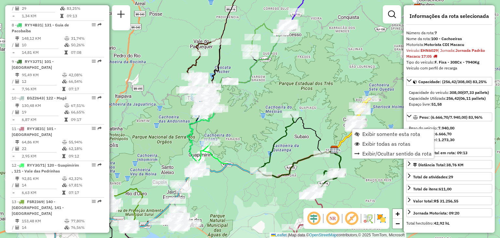
scroll to position [462, 0]
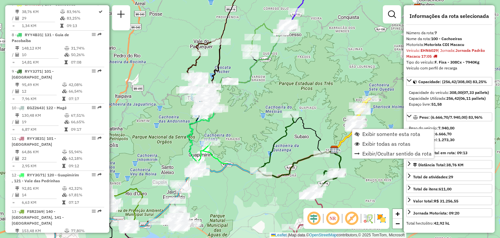
click at [341, 86] on div "Rota 7 - Placa EHN6029 08507292 - [PERSON_NAME] Rota 7 - Placa EHN6029 08513270…" at bounding box center [250, 119] width 500 height 238
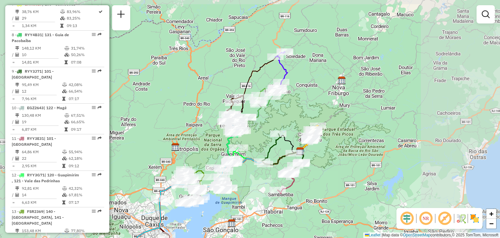
drag, startPoint x: 257, startPoint y: 192, endPoint x: 274, endPoint y: 168, distance: 29.5
click at [274, 168] on div "Janela de atendimento Grade de atendimento Capacidade Transportadoras Veículos …" at bounding box center [250, 119] width 500 height 238
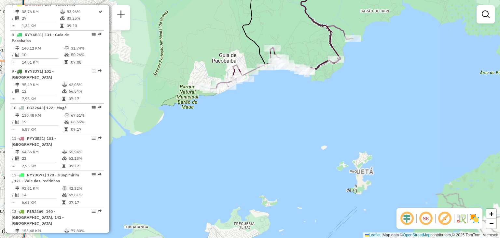
drag, startPoint x: 283, startPoint y: 102, endPoint x: 250, endPoint y: 108, distance: 33.8
click at [270, 115] on div "Janela de atendimento Grade de atendimento Capacidade Transportadoras Veículos …" at bounding box center [250, 119] width 500 height 238
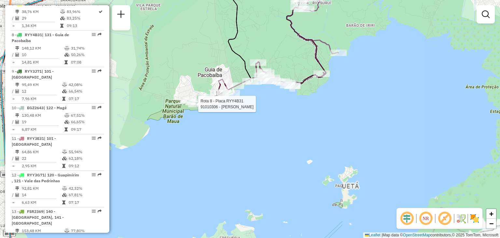
select select "**********"
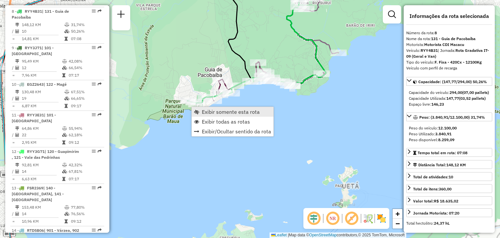
scroll to position [493, 0]
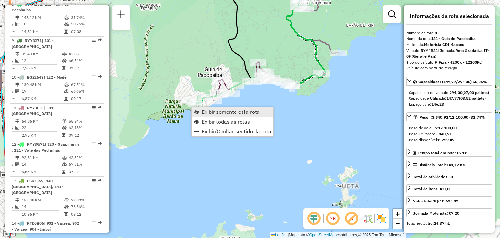
click at [225, 112] on span "Exibir somente esta rota" at bounding box center [231, 111] width 58 height 5
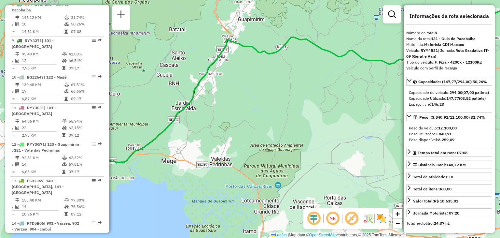
drag, startPoint x: 209, startPoint y: 166, endPoint x: 346, endPoint y: 116, distance: 146.3
click at [346, 116] on div "Janela de atendimento Grade de atendimento Capacidade Transportadoras Veículos …" at bounding box center [250, 119] width 500 height 238
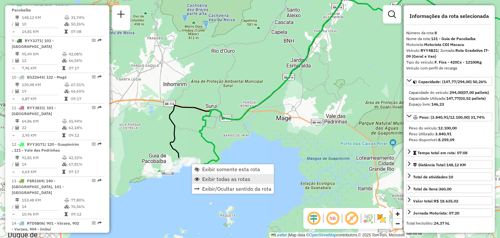
click at [226, 178] on span "Exibir todas as rotas" at bounding box center [226, 178] width 48 height 5
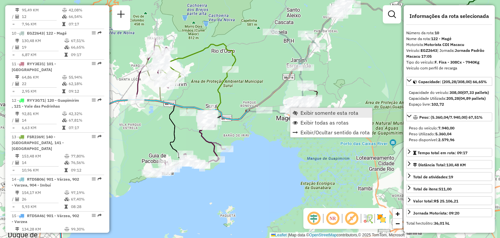
scroll to position [560, 0]
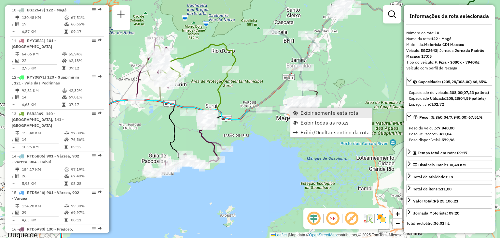
click at [306, 110] on span "Exibir somente esta rota" at bounding box center [330, 112] width 58 height 5
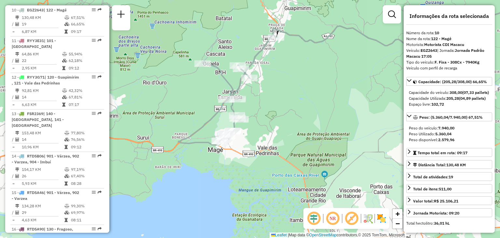
drag, startPoint x: 180, startPoint y: 167, endPoint x: 301, endPoint y: 117, distance: 131.4
click at [301, 117] on div "Janela de atendimento Grade de atendimento Capacidade Transportadoras Veículos …" at bounding box center [250, 119] width 500 height 238
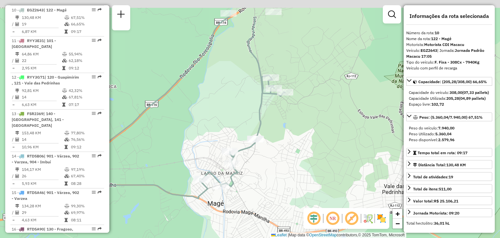
drag, startPoint x: 193, startPoint y: 54, endPoint x: 226, endPoint y: 144, distance: 95.4
click at [229, 154] on div "Janela de atendimento Grade de atendimento Capacidade Transportadoras Veículos …" at bounding box center [250, 119] width 500 height 238
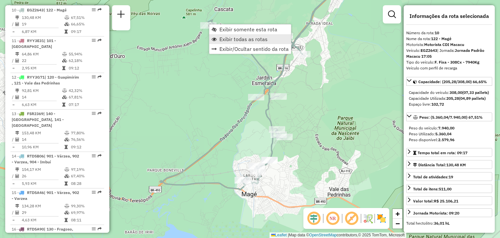
click at [231, 34] on link "Exibir todas as rotas" at bounding box center [250, 39] width 82 height 10
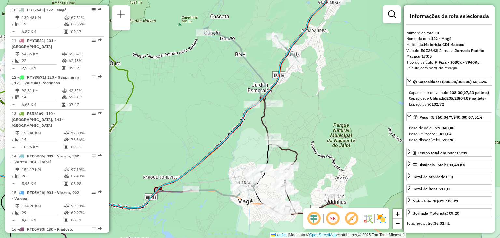
drag, startPoint x: 256, startPoint y: 56, endPoint x: 224, endPoint y: 118, distance: 69.2
click at [223, 116] on div "Janela de atendimento Grade de atendimento Capacidade Transportadoras Veículos …" at bounding box center [250, 119] width 500 height 238
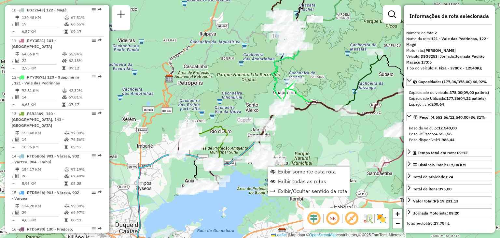
scroll to position [285, 0]
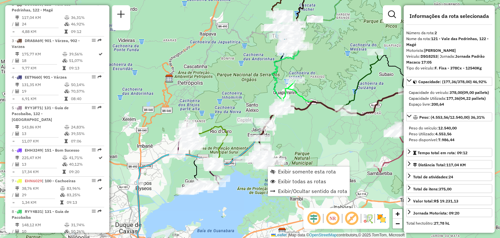
click at [249, 180] on div "Janela de atendimento Grade de atendimento Capacidade Transportadoras Veículos …" at bounding box center [250, 119] width 500 height 238
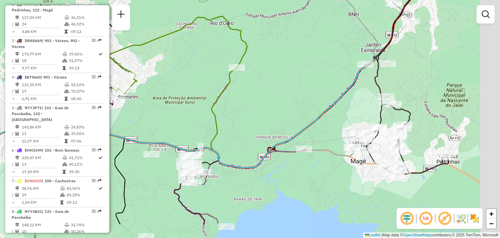
drag, startPoint x: 398, startPoint y: 189, endPoint x: 271, endPoint y: 110, distance: 150.1
click at [271, 110] on icon at bounding box center [367, 48] width 196 height 218
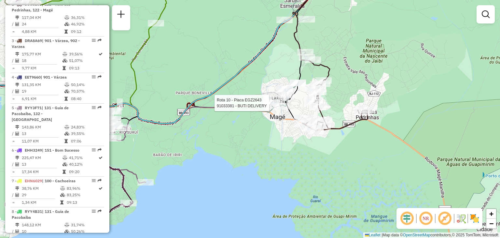
drag, startPoint x: 147, startPoint y: 110, endPoint x: 146, endPoint y: 116, distance: 6.1
click at [147, 110] on div "Rota 10 - Placa EGZ2643 91033381 - BUTI DELIVERY Janela de atendimento Grade de…" at bounding box center [250, 119] width 500 height 238
drag, startPoint x: 165, startPoint y: 135, endPoint x: 308, endPoint y: 120, distance: 142.9
click at [303, 122] on div "Rota 10 - Placa EGZ2643 91033381 - BUTI DELIVERY Janela de atendimento Grade de…" at bounding box center [250, 119] width 500 height 238
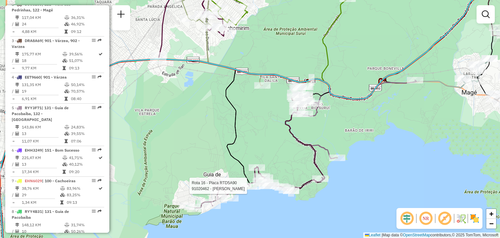
select select "**********"
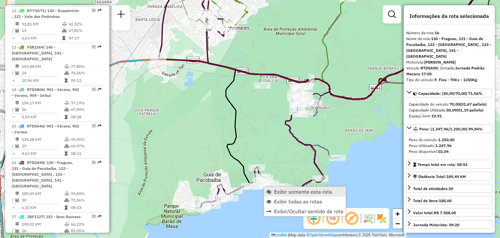
scroll to position [772, 0]
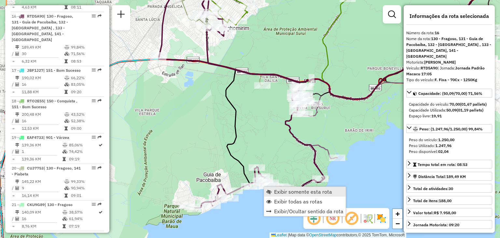
click at [280, 193] on span "Exibir somente esta rota" at bounding box center [303, 191] width 58 height 5
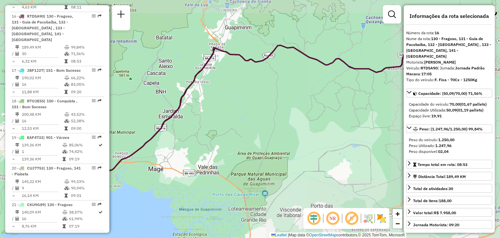
drag, startPoint x: 223, startPoint y: 160, endPoint x: 395, endPoint y: 115, distance: 178.2
click at [395, 115] on div "Janela de atendimento Grade de atendimento Capacidade Transportadoras Veículos …" at bounding box center [250, 119] width 500 height 238
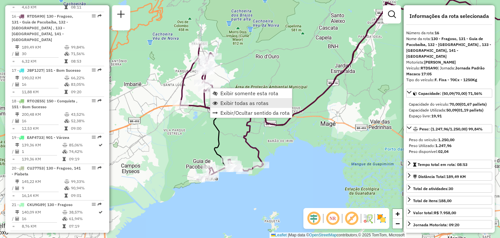
click at [237, 104] on span "Exibir todas as rotas" at bounding box center [245, 102] width 48 height 5
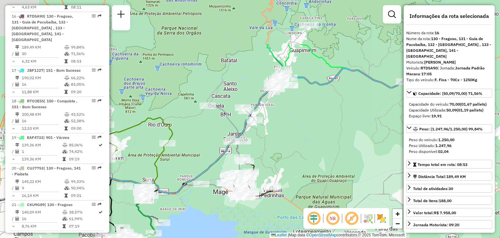
drag, startPoint x: 304, startPoint y: 98, endPoint x: 164, endPoint y: 183, distance: 163.3
click at [184, 176] on div "Janela de atendimento Grade de atendimento Capacidade Transportadoras Veículos …" at bounding box center [250, 119] width 500 height 238
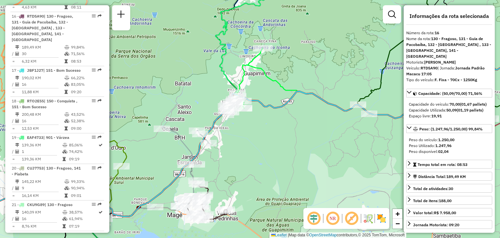
drag, startPoint x: 340, startPoint y: 107, endPoint x: 111, endPoint y: 83, distance: 230.6
click at [111, 83] on icon at bounding box center [227, 158] width 565 height 190
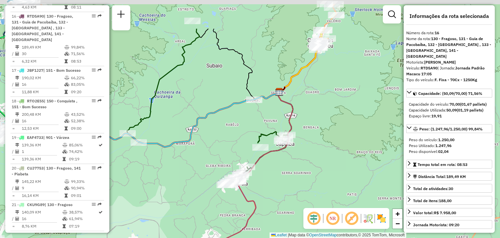
drag, startPoint x: 379, startPoint y: 63, endPoint x: 354, endPoint y: 115, distance: 58.0
click at [369, 136] on div "Janela de atendimento Grade de atendimento Capacidade Transportadoras Veículos …" at bounding box center [250, 119] width 500 height 238
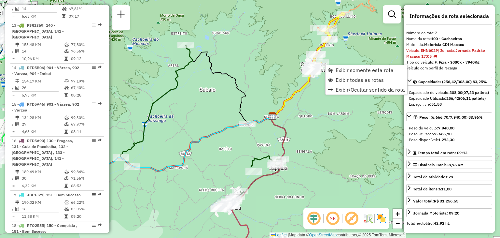
scroll to position [462, 0]
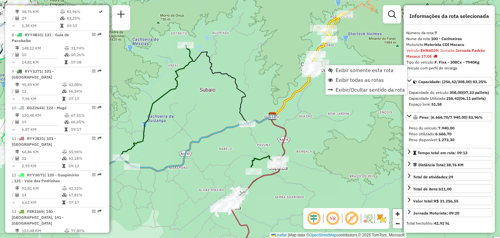
click at [339, 138] on div "Janela de atendimento Grade de atendimento Capacidade Transportadoras Veículos …" at bounding box center [250, 119] width 500 height 238
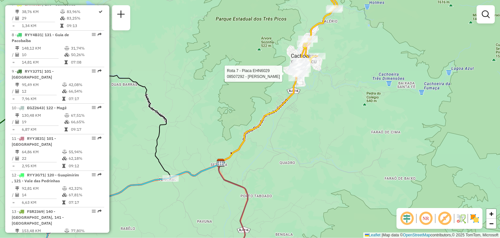
select select "**********"
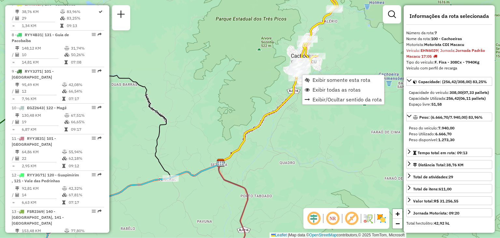
click at [356, 55] on div "Janela de atendimento Grade de atendimento Capacidade Transportadoras Veículos …" at bounding box center [250, 119] width 500 height 238
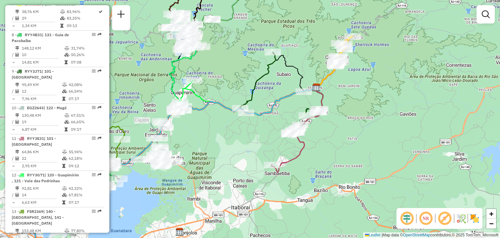
drag, startPoint x: 369, startPoint y: 58, endPoint x: 314, endPoint y: 147, distance: 104.5
click at [318, 143] on div "Janela de atendimento Grade de atendimento Capacidade Transportadoras Veículos …" at bounding box center [250, 119] width 500 height 238
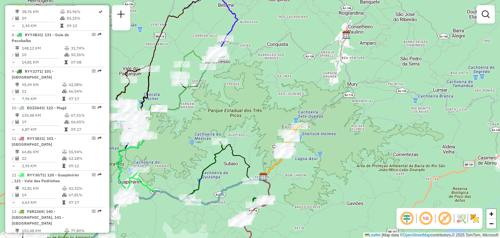
drag, startPoint x: 328, startPoint y: 104, endPoint x: 343, endPoint y: 101, distance: 14.7
click at [340, 102] on div "Janela de atendimento Grade de atendimento Capacidade Transportadoras Veículos …" at bounding box center [250, 119] width 500 height 238
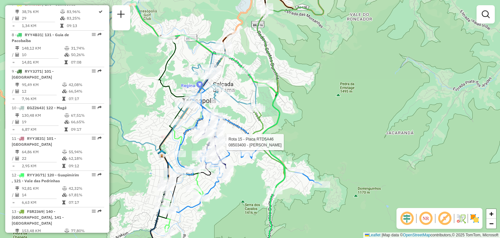
select select "**********"
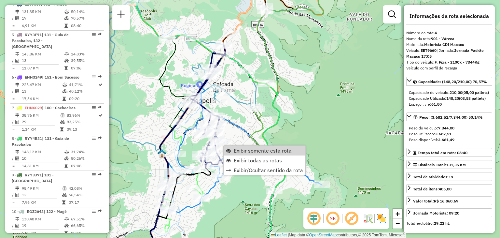
click at [245, 127] on icon at bounding box center [244, 150] width 156 height 125
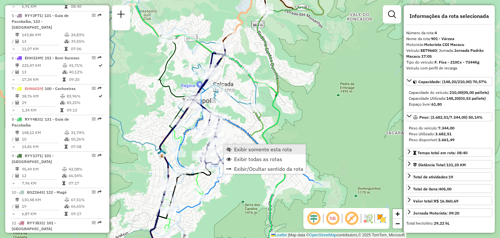
scroll to position [358, 0]
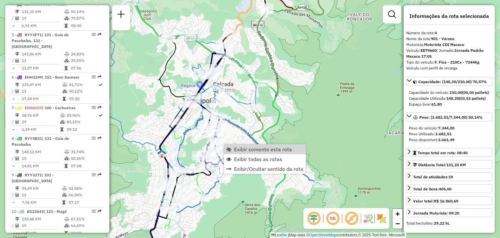
click at [238, 131] on div "Janela de atendimento Grade de atendimento Capacidade Transportadoras Veículos …" at bounding box center [250, 119] width 500 height 238
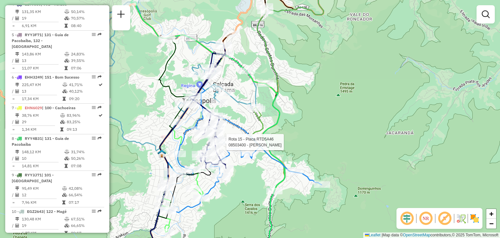
select select "**********"
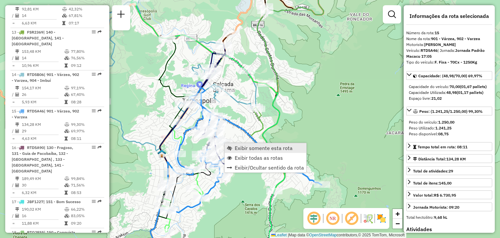
scroll to position [736, 0]
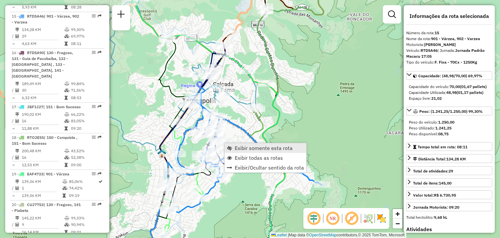
click at [245, 146] on span "Exibir somente esta rota" at bounding box center [264, 147] width 58 height 5
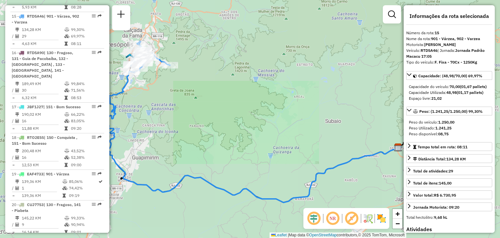
drag, startPoint x: 245, startPoint y: 166, endPoint x: 348, endPoint y: 199, distance: 107.9
click at [343, 198] on div "Janela de atendimento Grade de atendimento Capacidade Transportadoras Veículos …" at bounding box center [250, 119] width 500 height 238
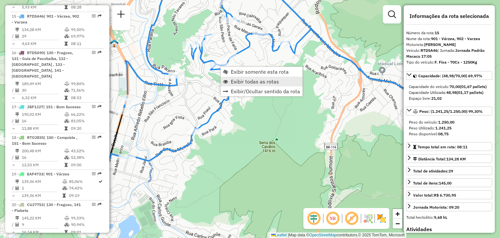
click at [244, 79] on span "Exibir todas as rotas" at bounding box center [255, 81] width 48 height 5
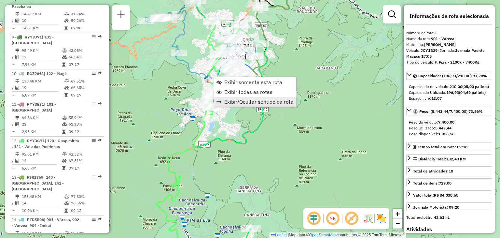
scroll to position [255, 0]
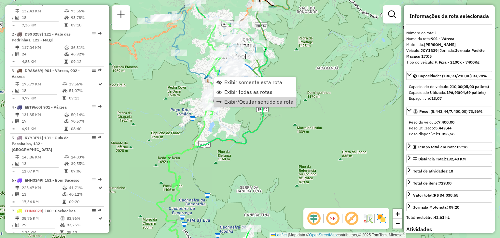
click at [258, 140] on div "Janela de atendimento Grade de atendimento Capacidade Transportadoras Veículos …" at bounding box center [250, 119] width 500 height 238
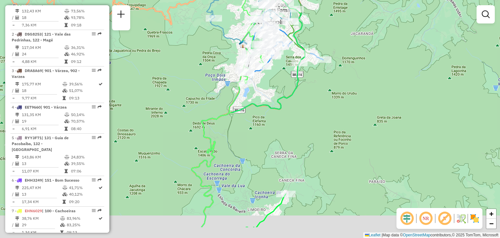
drag, startPoint x: 218, startPoint y: 173, endPoint x: 302, endPoint y: 65, distance: 137.1
click at [309, 52] on div "Janela de atendimento Grade de atendimento Capacidade Transportadoras Veículos …" at bounding box center [250, 119] width 500 height 238
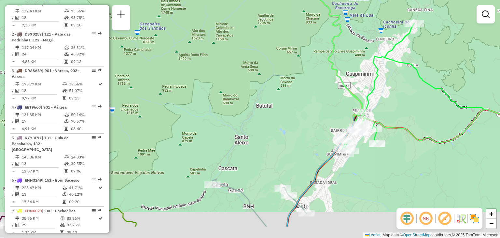
drag, startPoint x: 249, startPoint y: 155, endPoint x: 321, endPoint y: 45, distance: 131.8
click at [320, 46] on div "Janela de atendimento Grade de atendimento Capacidade Transportadoras Veículos …" at bounding box center [250, 119] width 500 height 238
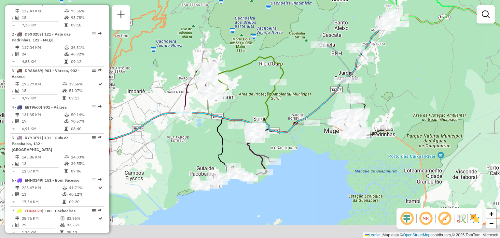
drag, startPoint x: 266, startPoint y: 155, endPoint x: 292, endPoint y: 119, distance: 44.1
click at [292, 119] on div "Janela de atendimento Grade de atendimento Capacidade Transportadoras Veículos …" at bounding box center [250, 119] width 500 height 238
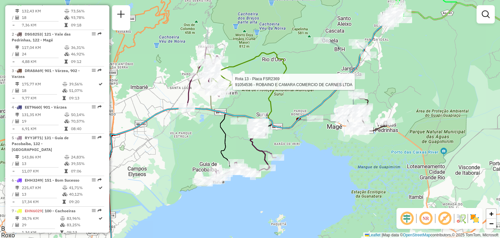
select select "**********"
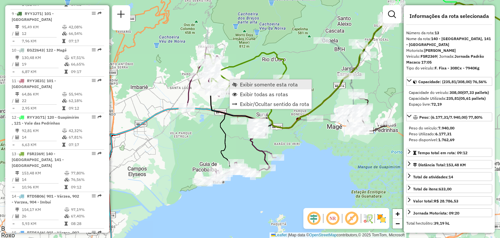
scroll to position [663, 0]
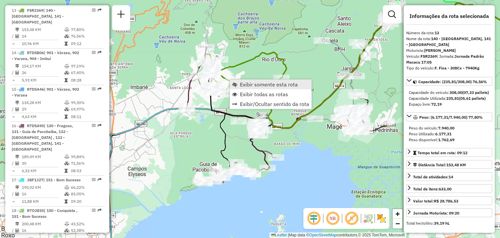
click at [244, 83] on span "Exibir somente esta rota" at bounding box center [269, 84] width 58 height 5
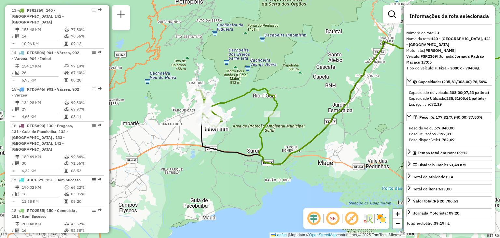
drag, startPoint x: 213, startPoint y: 102, endPoint x: 359, endPoint y: 79, distance: 148.1
click at [359, 79] on div "Janela de atendimento Grade de atendimento Capacidade Transportadoras Veículos …" at bounding box center [250, 119] width 500 height 238
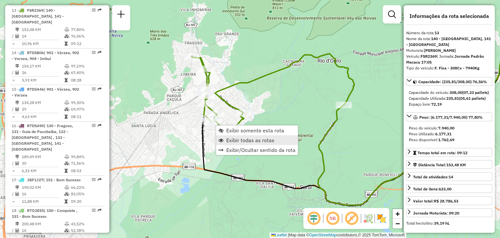
click at [240, 138] on span "Exibir todas as rotas" at bounding box center [250, 139] width 48 height 5
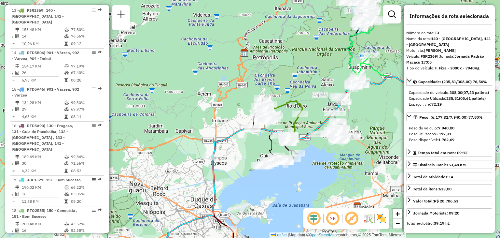
drag, startPoint x: 356, startPoint y: 104, endPoint x: 240, endPoint y: 173, distance: 135.2
click at [240, 173] on div "Rota 10 - Placa EGZ2643 91051659 - [PERSON_NAME] 10 - Placa EGZ2643 91009785 - …" at bounding box center [250, 119] width 500 height 238
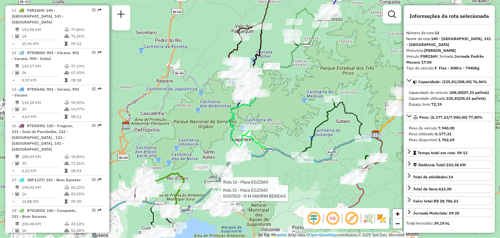
drag, startPoint x: 342, startPoint y: 42, endPoint x: 307, endPoint y: 90, distance: 59.3
click at [309, 106] on div "Rota 10 - Placa EGZ2643 91051659 - [PERSON_NAME] Rota 10 - Placa EGZ2643 910376…" at bounding box center [250, 119] width 500 height 238
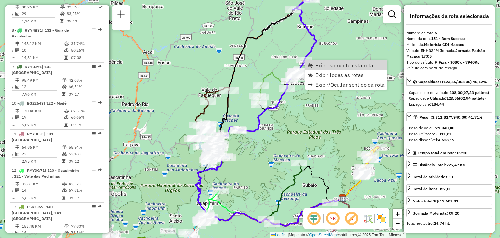
scroll to position [426, 0]
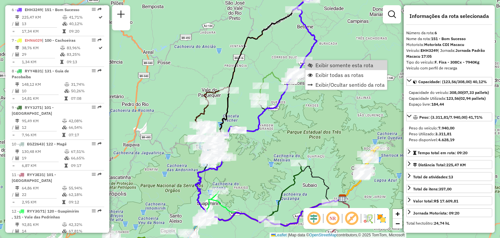
click at [316, 67] on span "Exibir somente esta rota" at bounding box center [345, 65] width 58 height 5
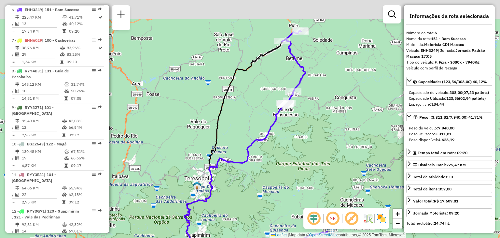
drag, startPoint x: 292, startPoint y: 102, endPoint x: 293, endPoint y: 131, distance: 29.3
click at [293, 131] on div "Janela de atendimento Grade de atendimento Capacidade Transportadoras Veículos …" at bounding box center [250, 119] width 500 height 238
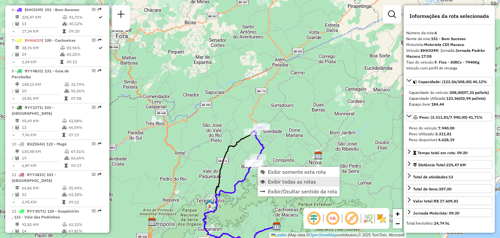
click at [276, 180] on span "Exibir todas as rotas" at bounding box center [292, 181] width 48 height 5
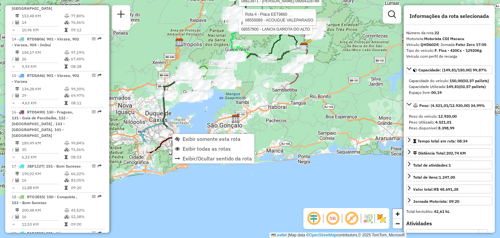
scroll to position [836, 0]
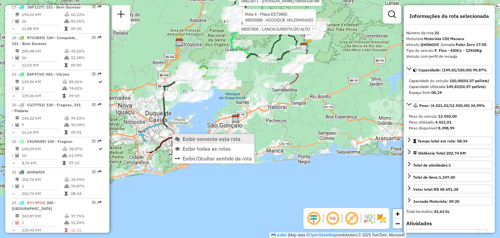
click at [188, 140] on span "Exibir somente esta rota" at bounding box center [212, 138] width 58 height 5
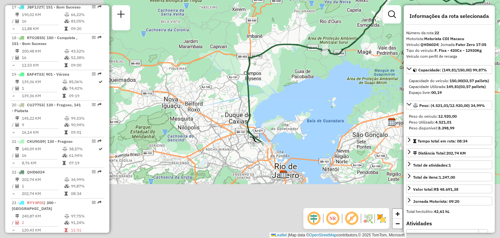
drag, startPoint x: 152, startPoint y: 155, endPoint x: 294, endPoint y: 98, distance: 152.4
click at [294, 96] on div "Janela de atendimento Grade de atendimento Capacidade Transportadoras Veículos …" at bounding box center [250, 119] width 500 height 238
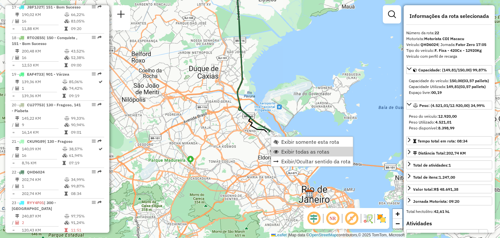
click at [282, 149] on span "Exibir todas as rotas" at bounding box center [305, 151] width 48 height 5
